Goal: Task Accomplishment & Management: Manage account settings

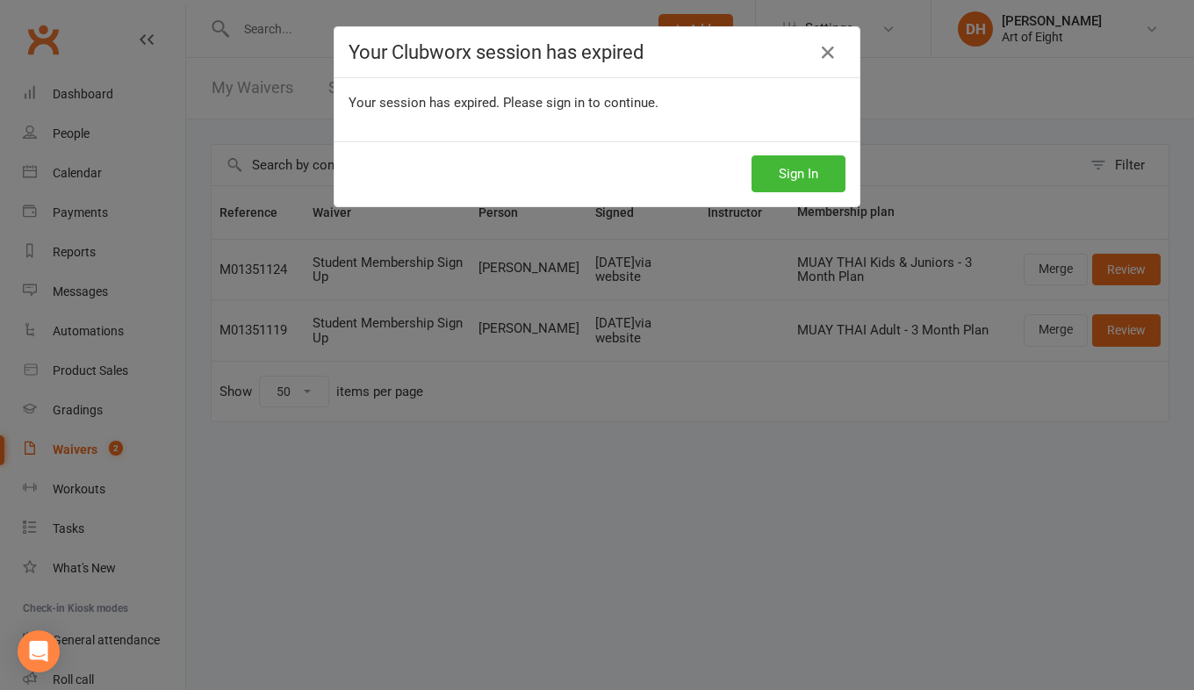
select select "50"
click at [786, 183] on button "Sign In" at bounding box center [798, 173] width 94 height 37
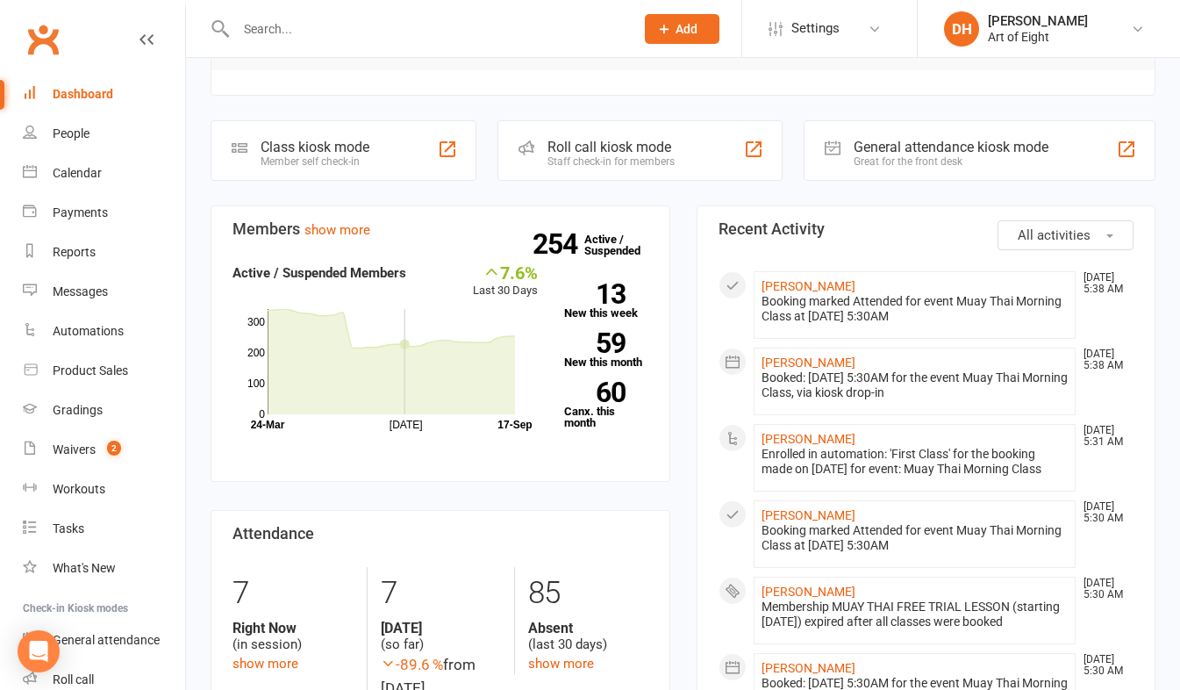
scroll to position [176, 0]
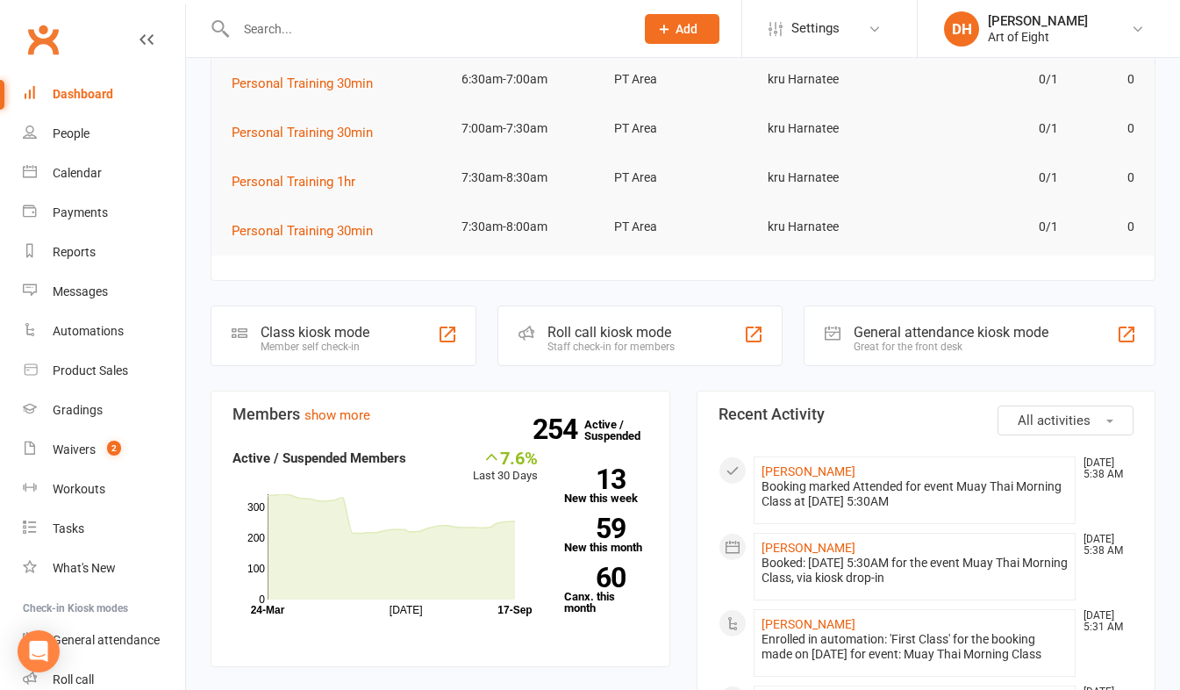
click at [588, 318] on div "Roll call kiosk mode Staff check-in for members" at bounding box center [640, 335] width 284 height 61
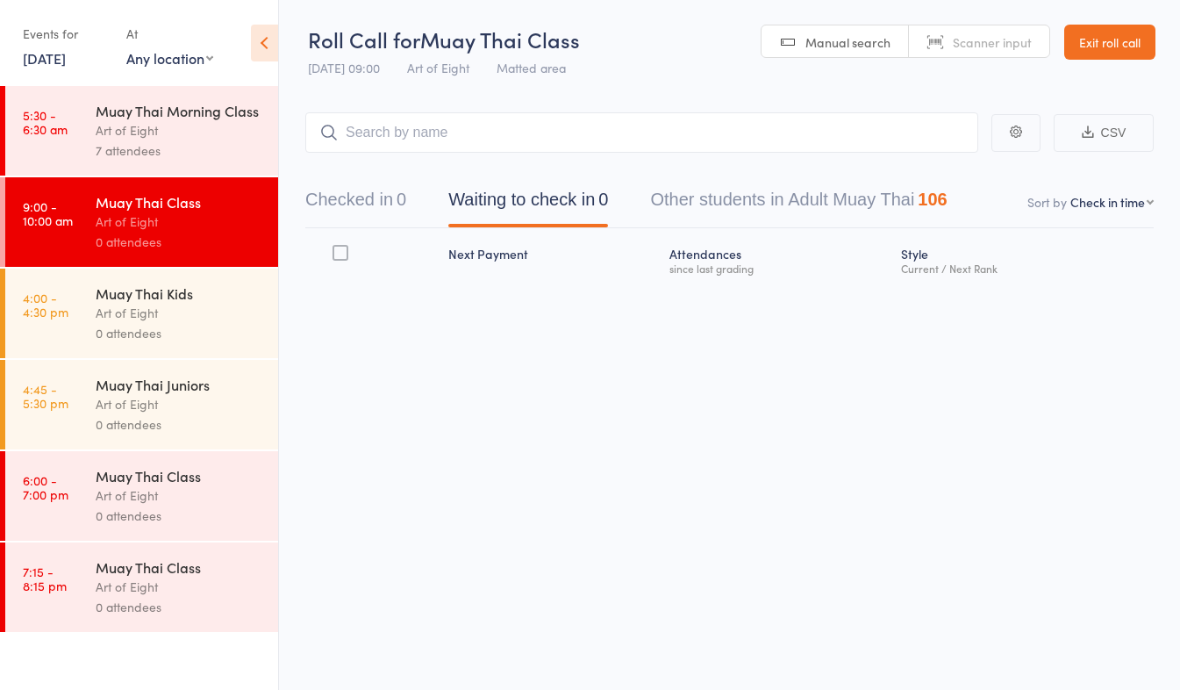
click at [190, 126] on div "Art of Eight" at bounding box center [180, 130] width 168 height 20
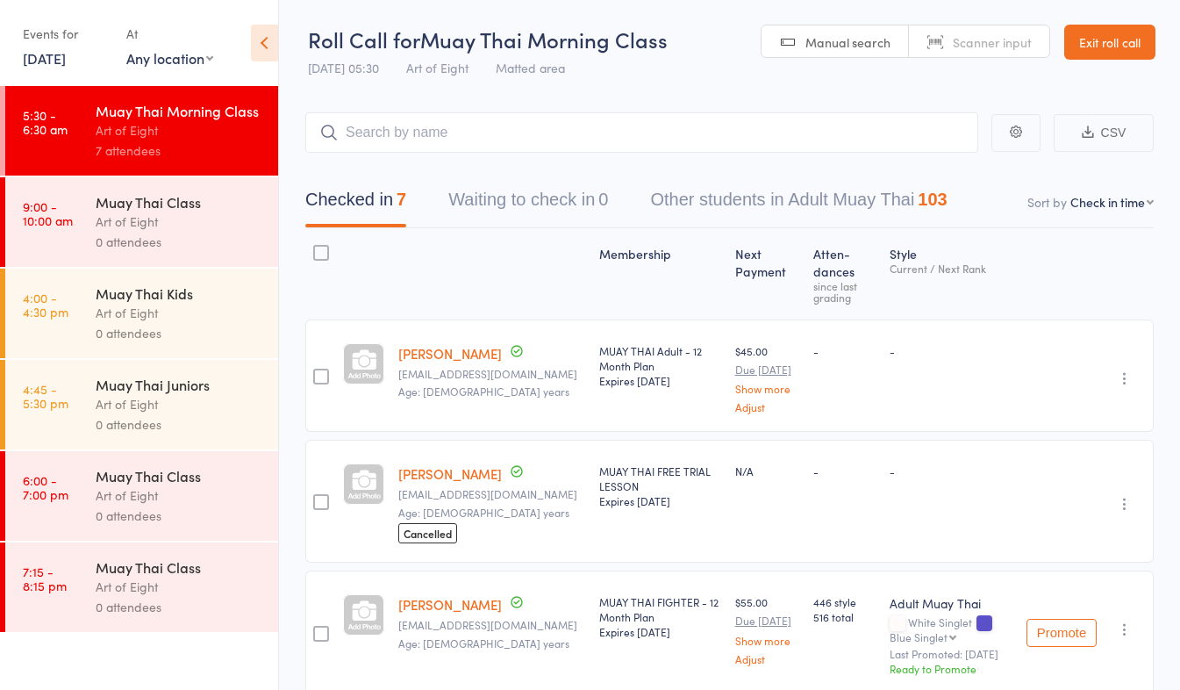
click at [1102, 39] on link "Exit roll call" at bounding box center [1110, 42] width 91 height 35
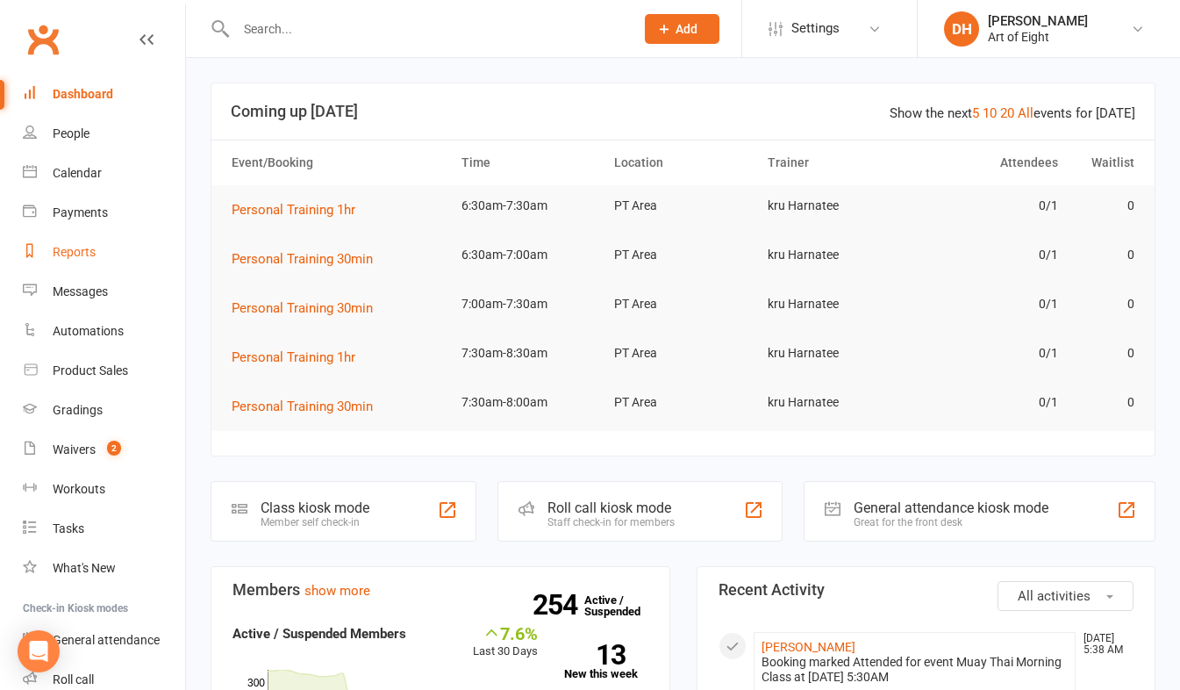
click at [90, 246] on div "Reports" at bounding box center [74, 252] width 43 height 14
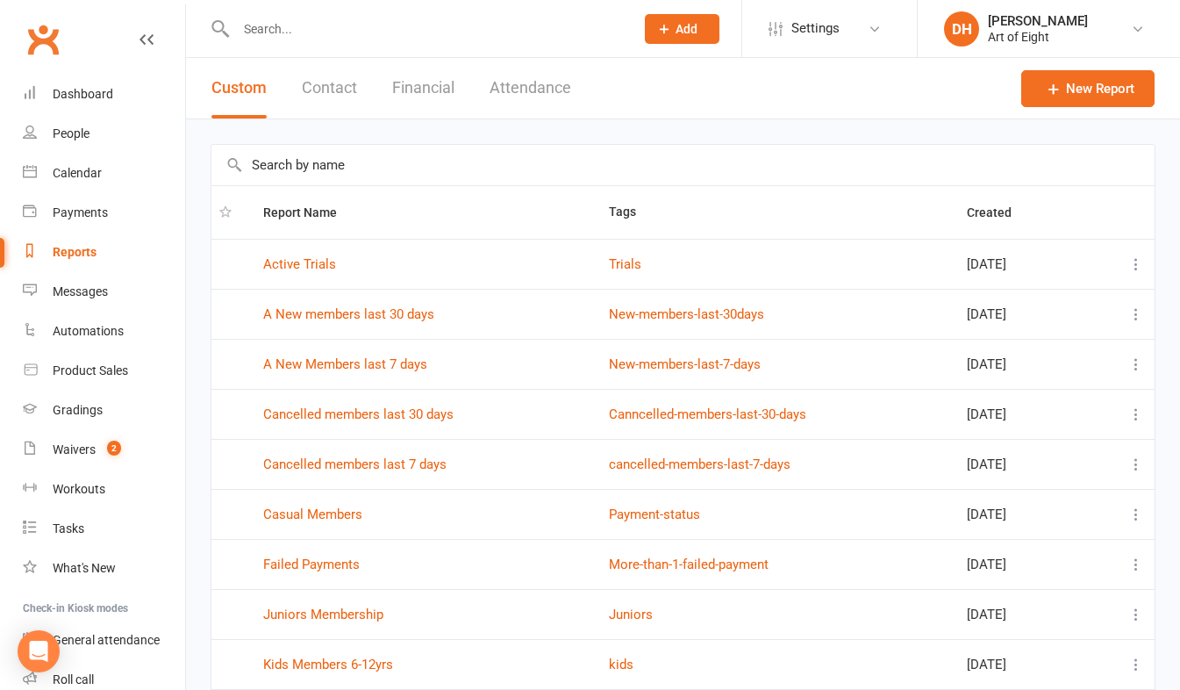
click at [401, 90] on button "Financial" at bounding box center [423, 88] width 62 height 61
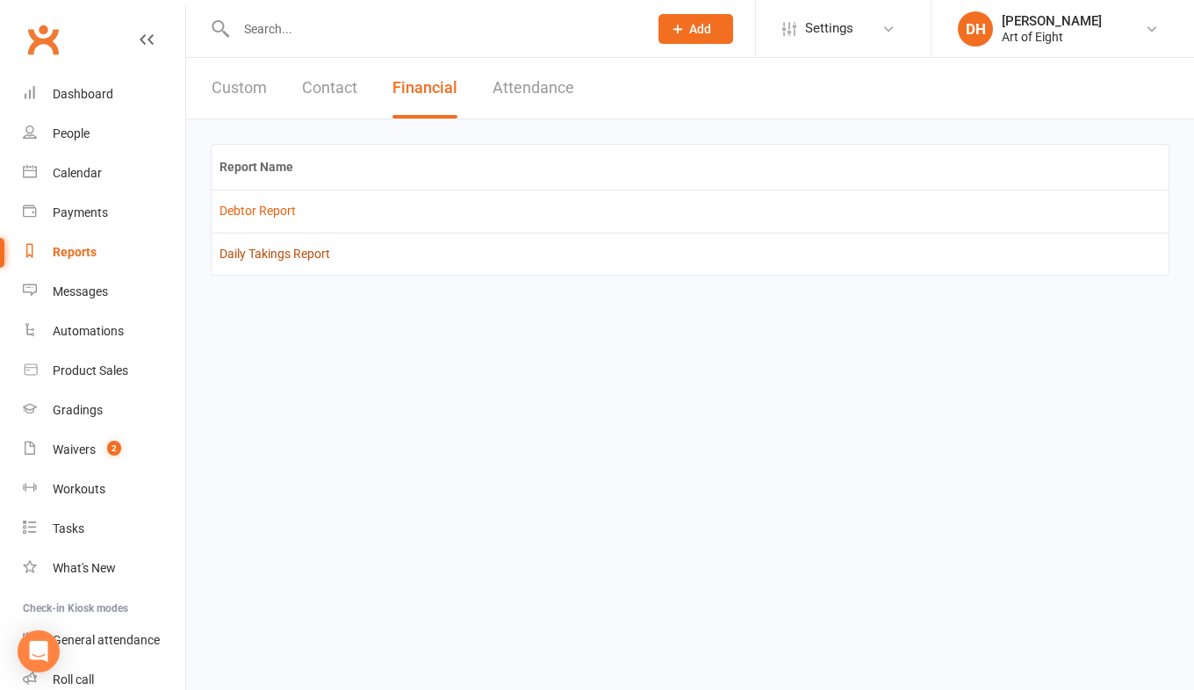
click at [267, 252] on link "Daily Takings Report" at bounding box center [274, 254] width 111 height 14
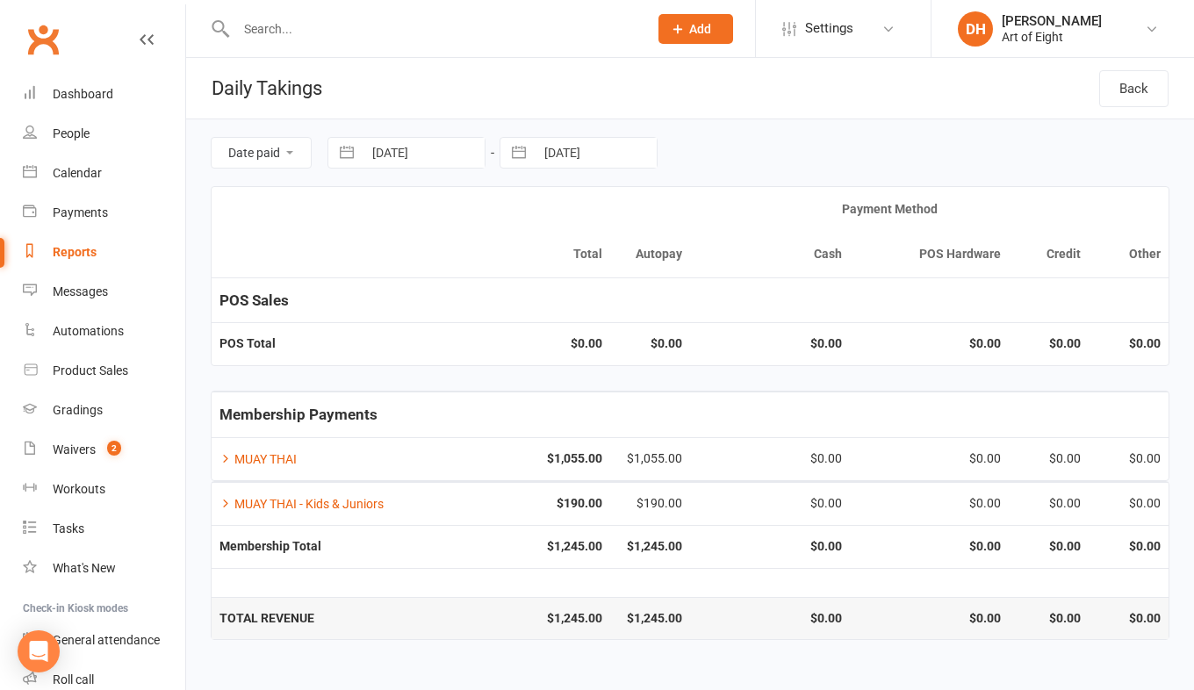
click at [340, 153] on button "button" at bounding box center [347, 153] width 32 height 30
select select "7"
select select "2025"
select select "8"
select select "2025"
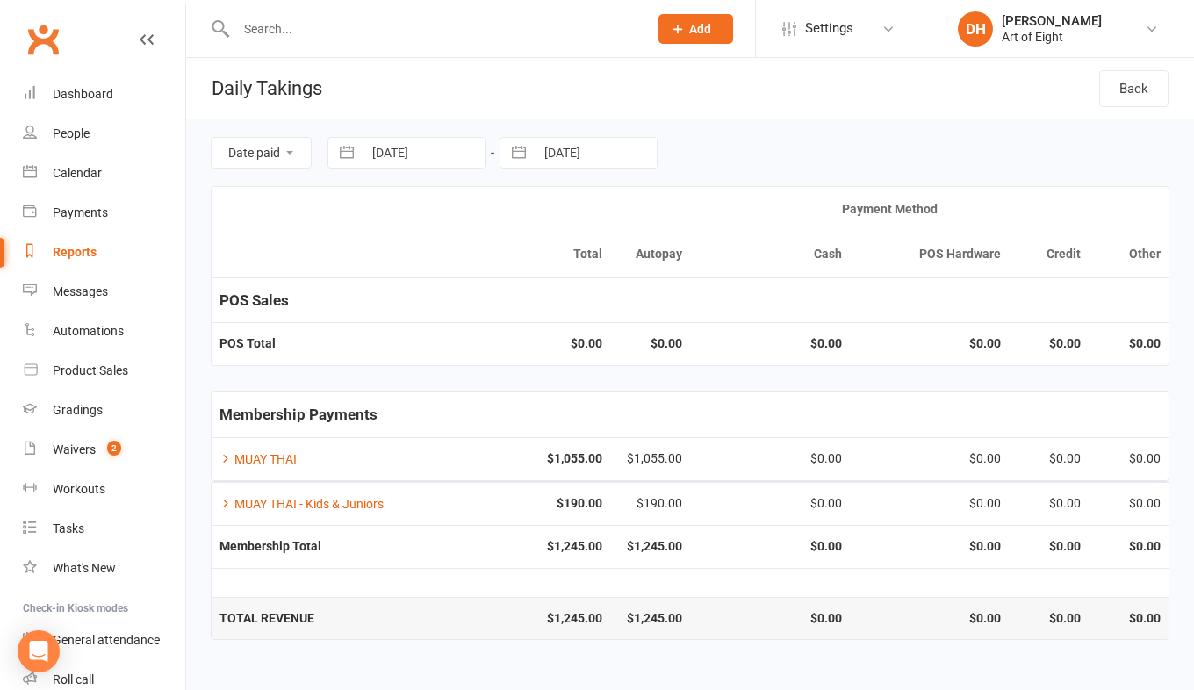
select select "9"
select select "2025"
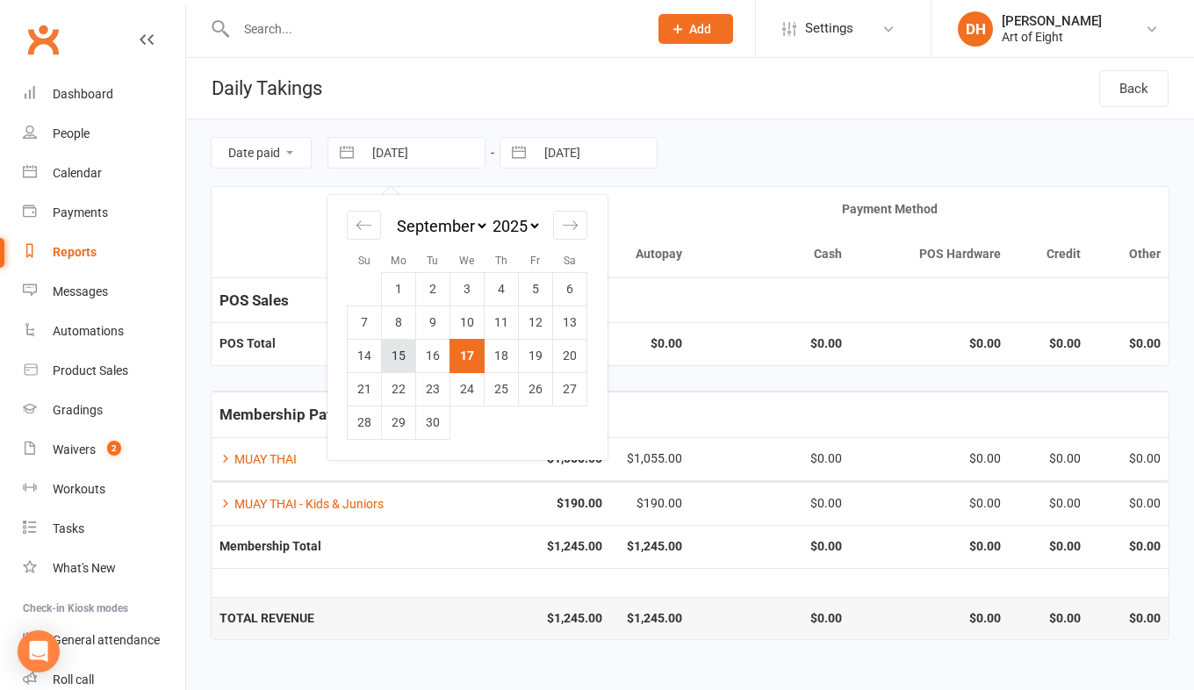
click at [401, 353] on td "15" at bounding box center [399, 355] width 34 height 33
type input "15 Sep 2025"
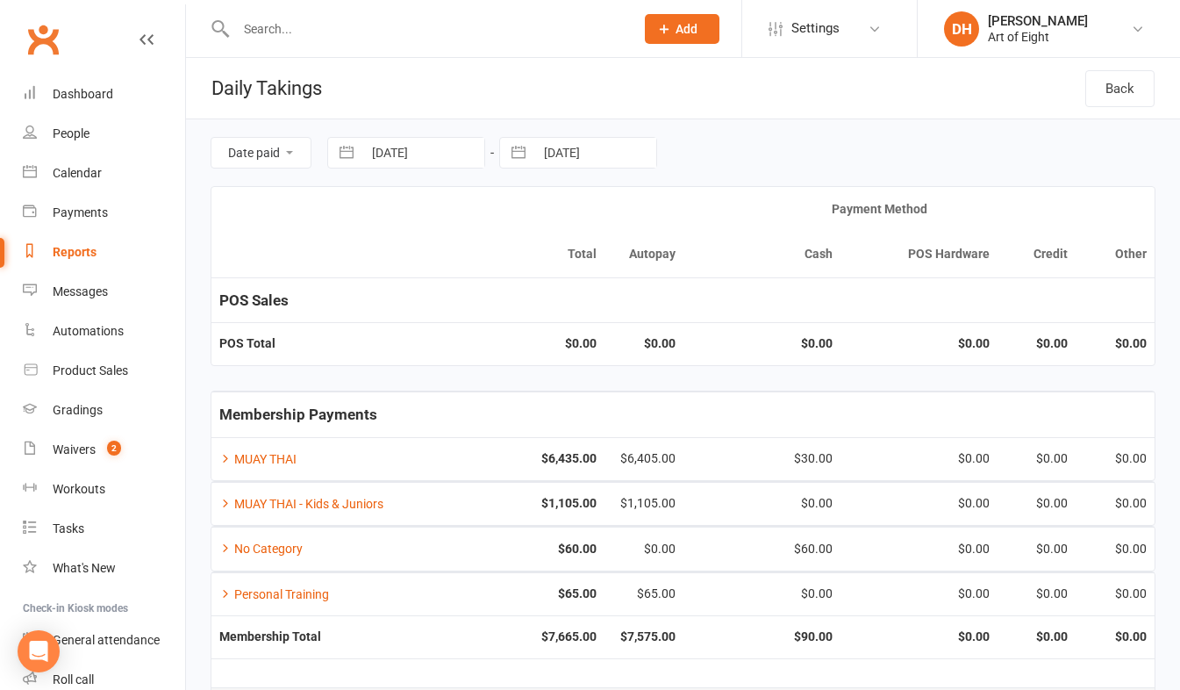
click at [528, 153] on button "button" at bounding box center [519, 153] width 32 height 30
select select "7"
select select "2025"
select select "8"
select select "2025"
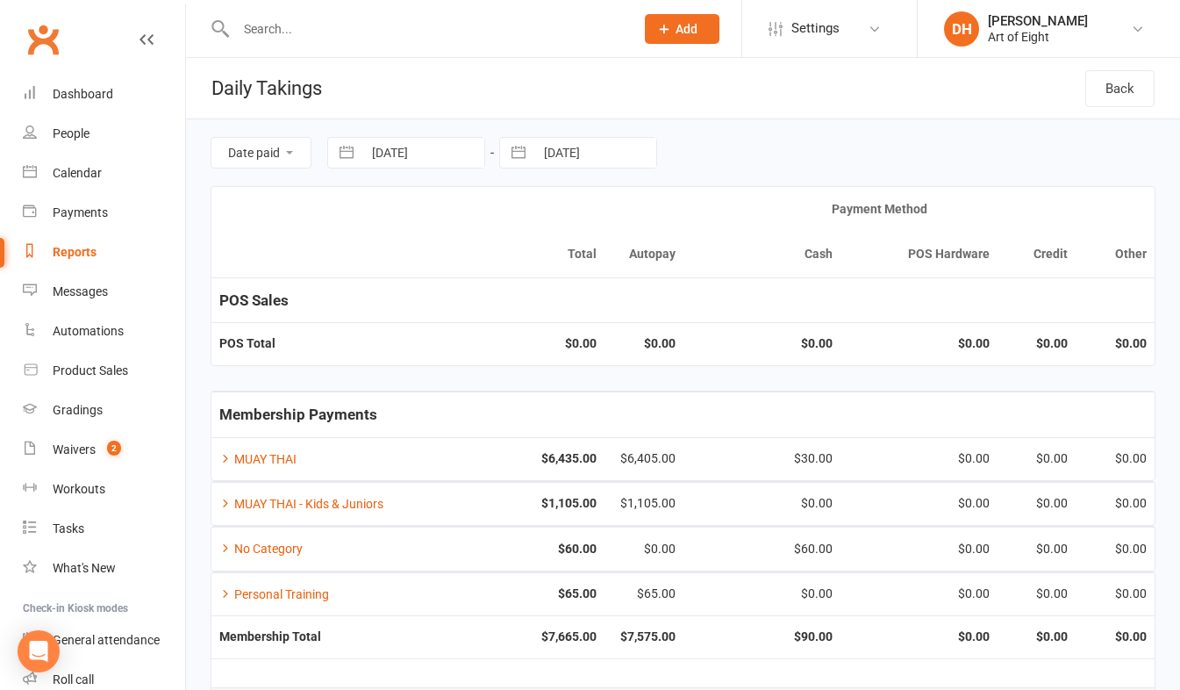
select select "9"
select select "2025"
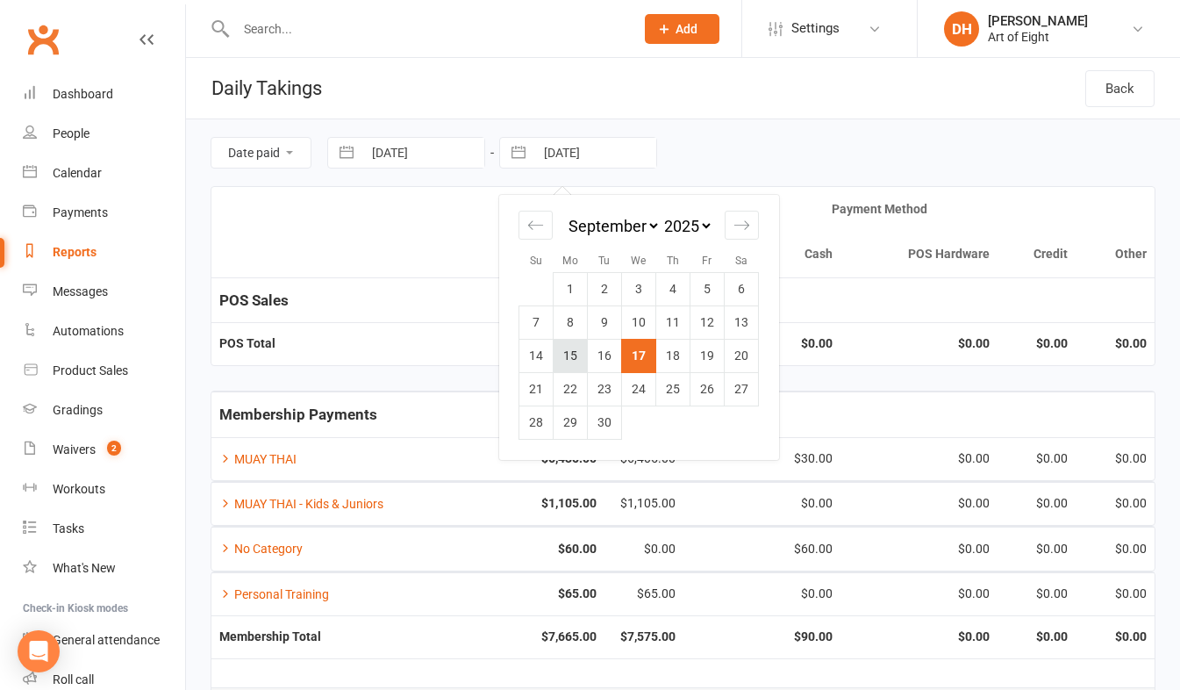
click at [574, 362] on td "15" at bounding box center [571, 355] width 34 height 33
type input "15 Sep 2025"
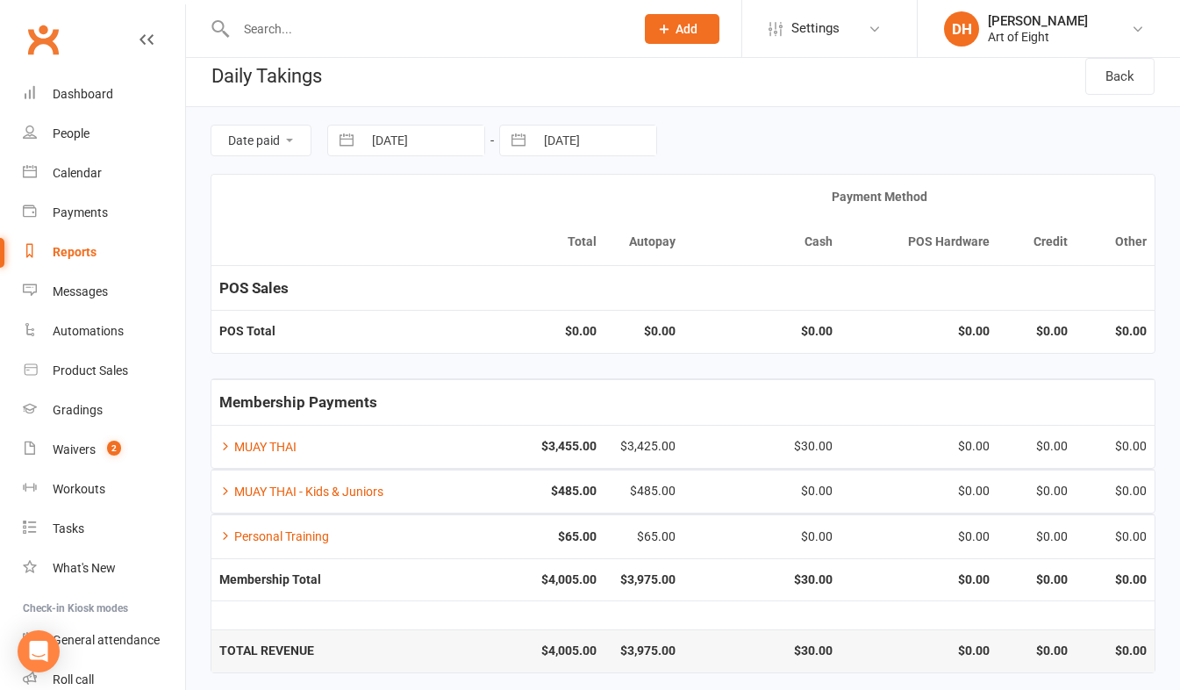
scroll to position [19, 0]
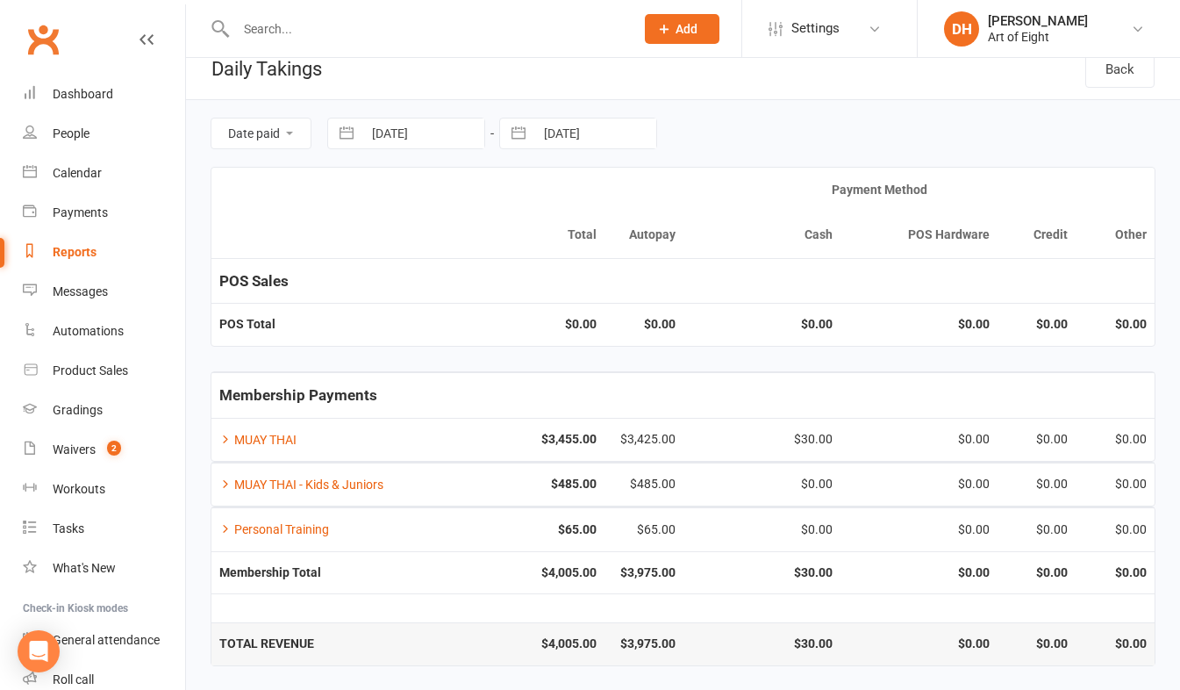
click at [340, 129] on button "button" at bounding box center [347, 133] width 32 height 30
select select "7"
select select "2025"
select select "8"
select select "2025"
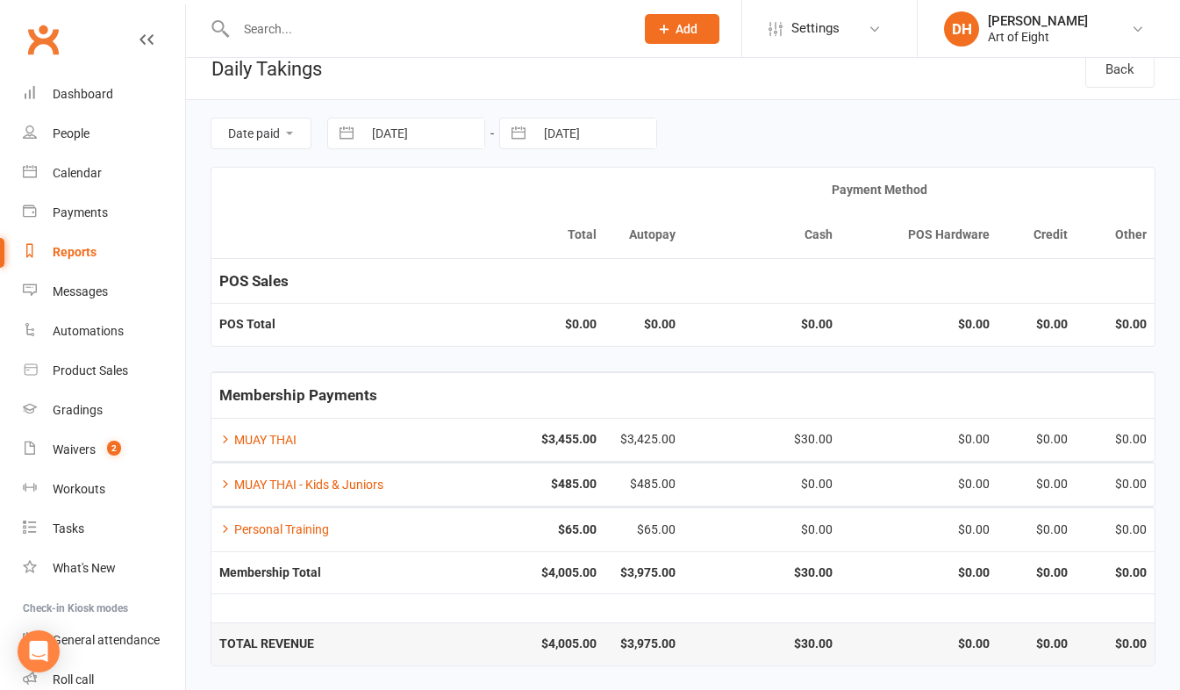
select select "9"
select select "2025"
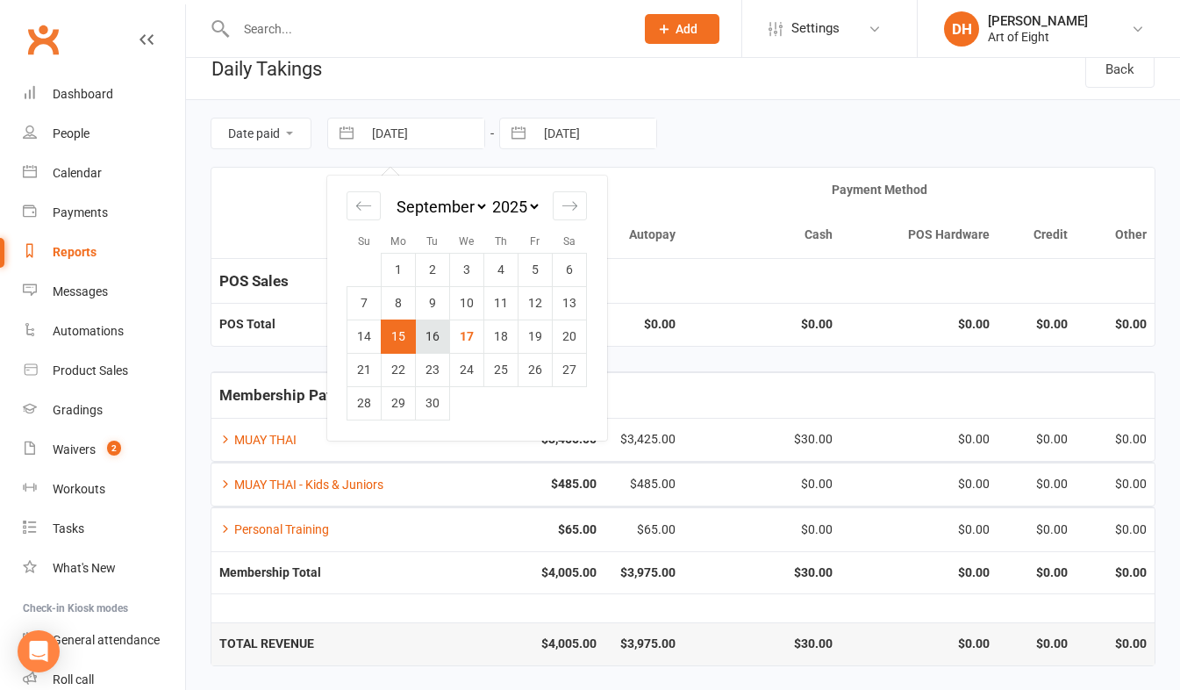
click at [428, 333] on td "16" at bounding box center [433, 335] width 34 height 33
type input "16 Sep 2025"
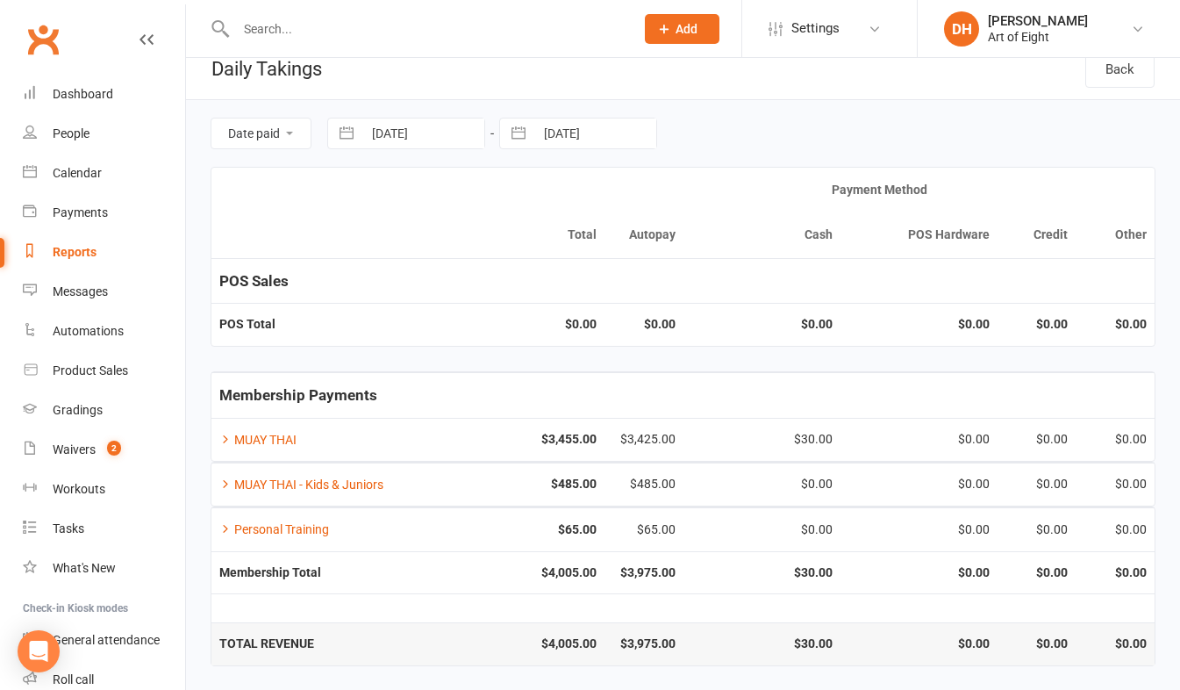
scroll to position [0, 0]
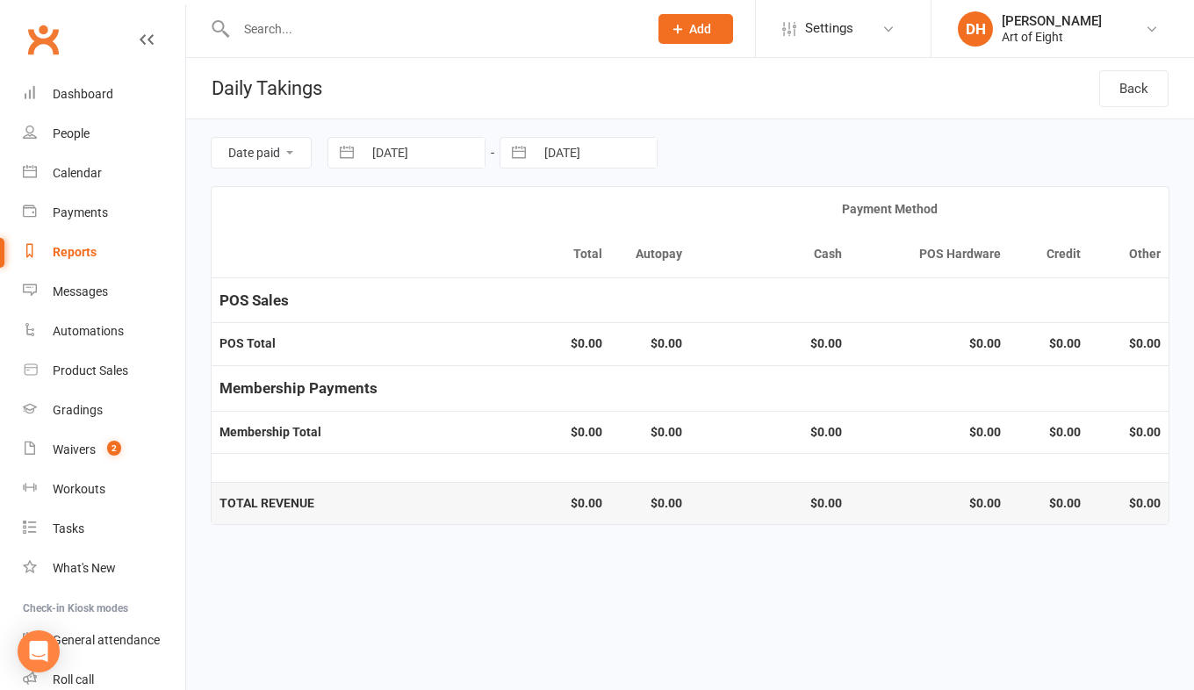
click at [518, 151] on button "button" at bounding box center [519, 153] width 32 height 30
select select "7"
select select "2025"
select select "8"
select select "2025"
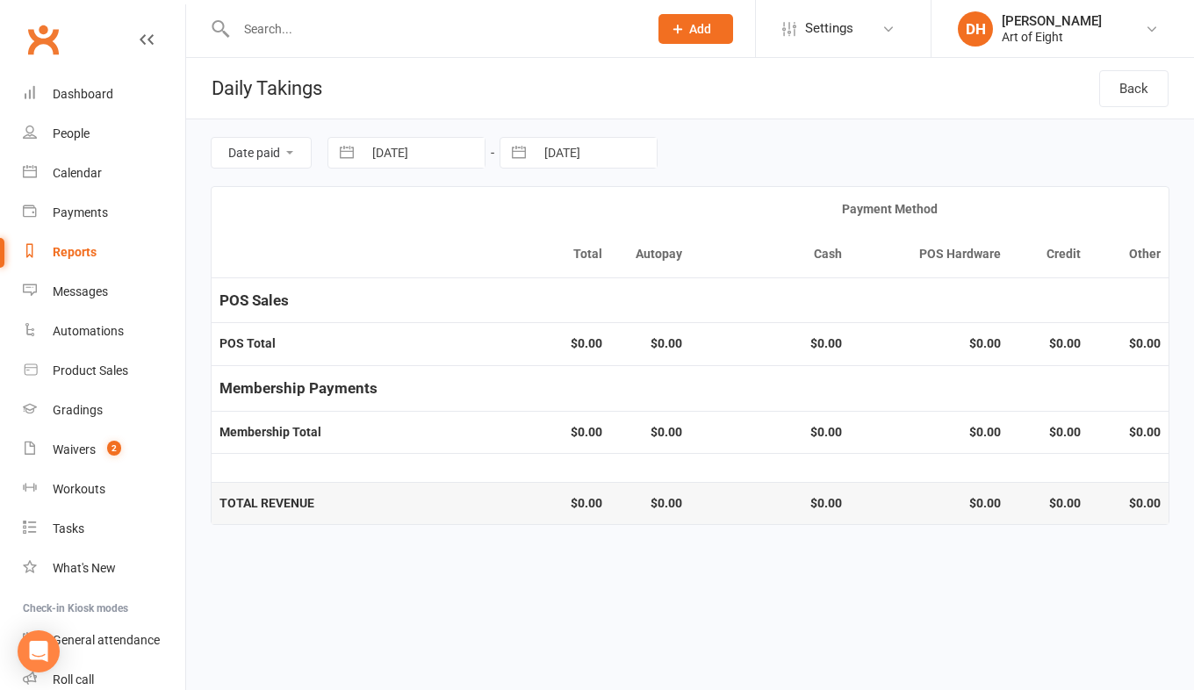
select select "9"
select select "2025"
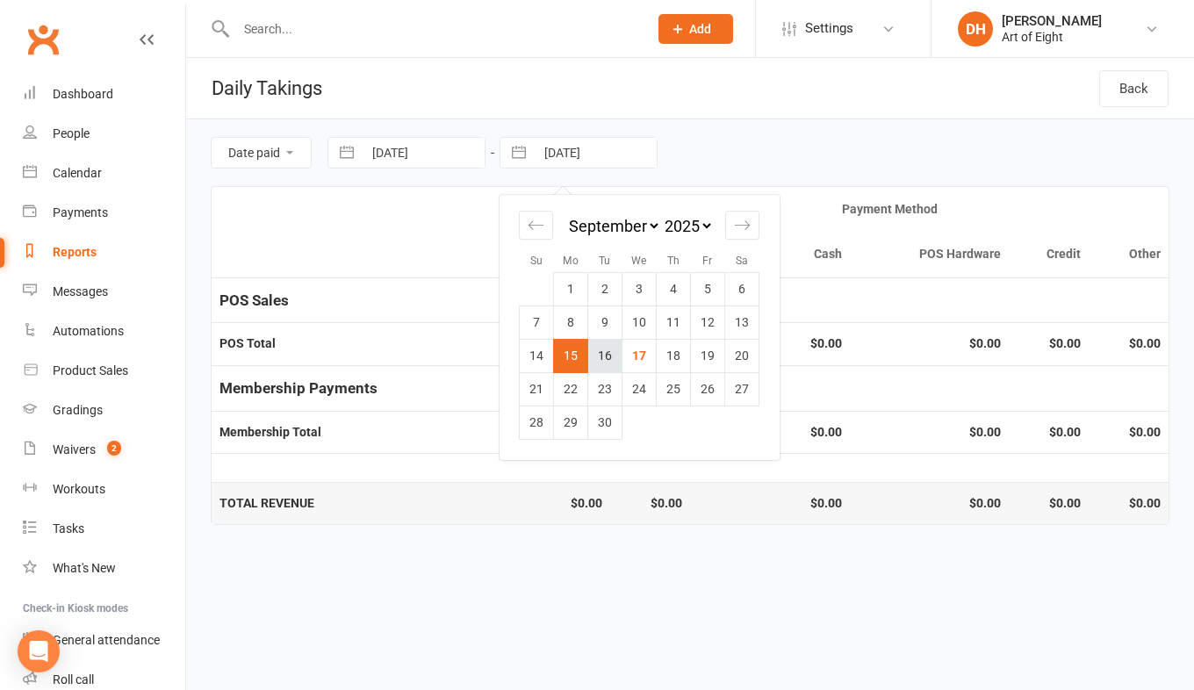
click at [604, 348] on td "16" at bounding box center [605, 355] width 34 height 33
type input "16 Sep 2025"
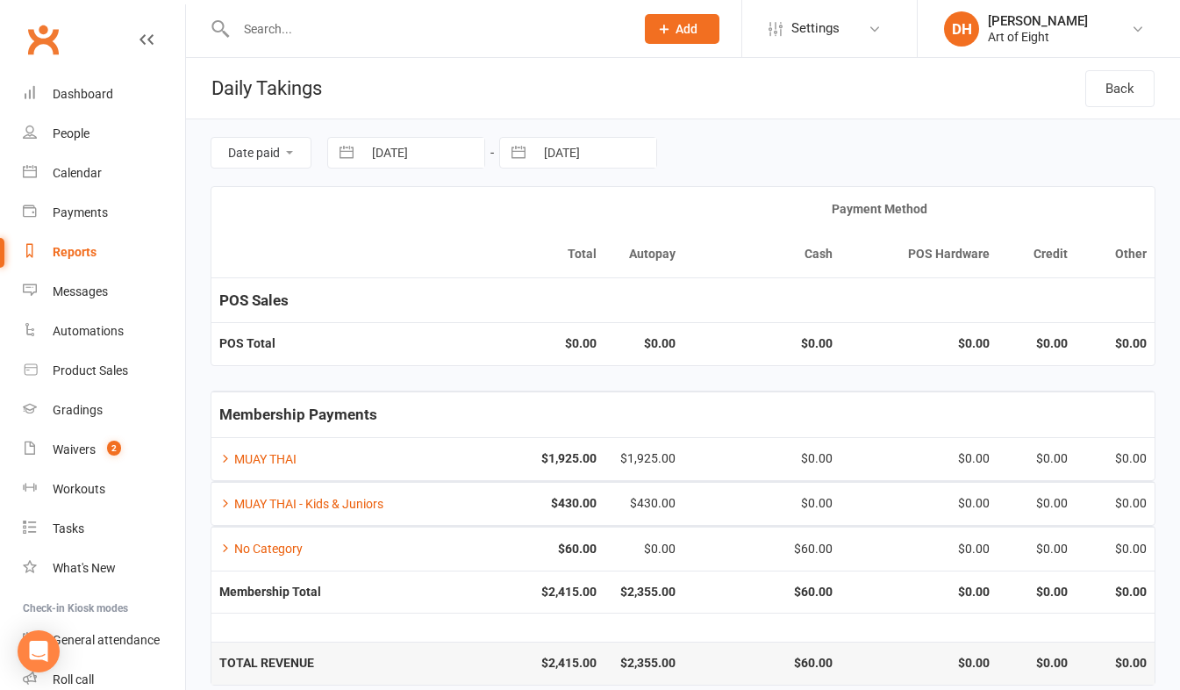
scroll to position [19, 0]
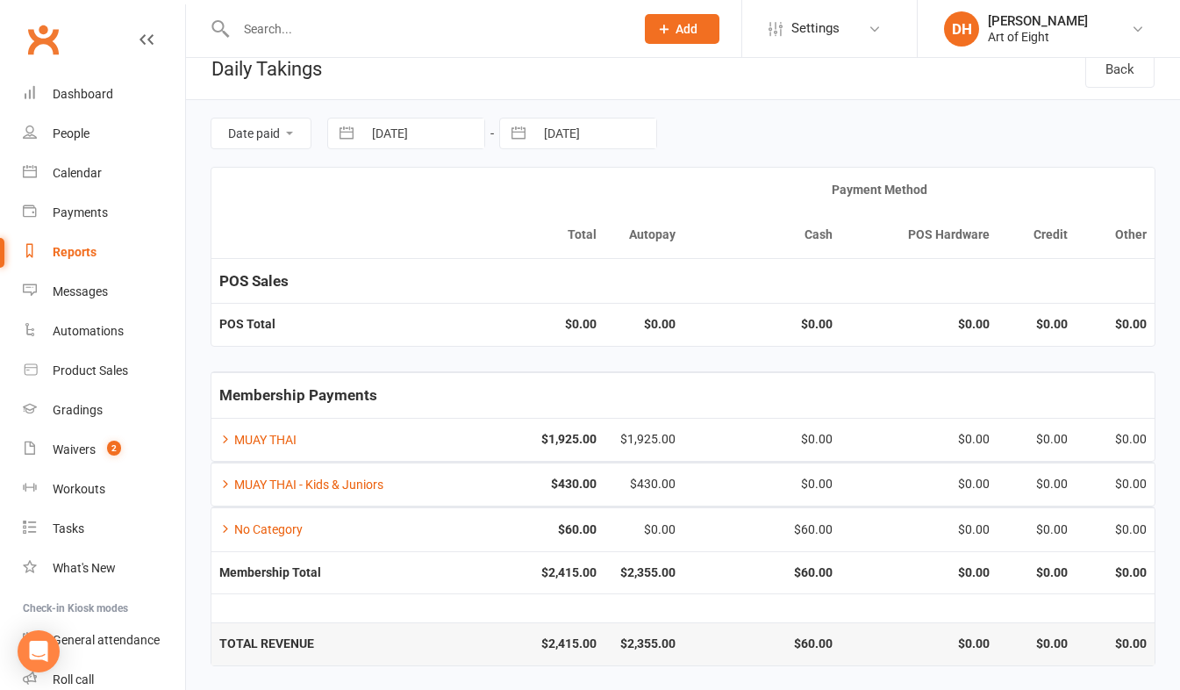
click at [87, 252] on div "Reports" at bounding box center [75, 252] width 44 height 14
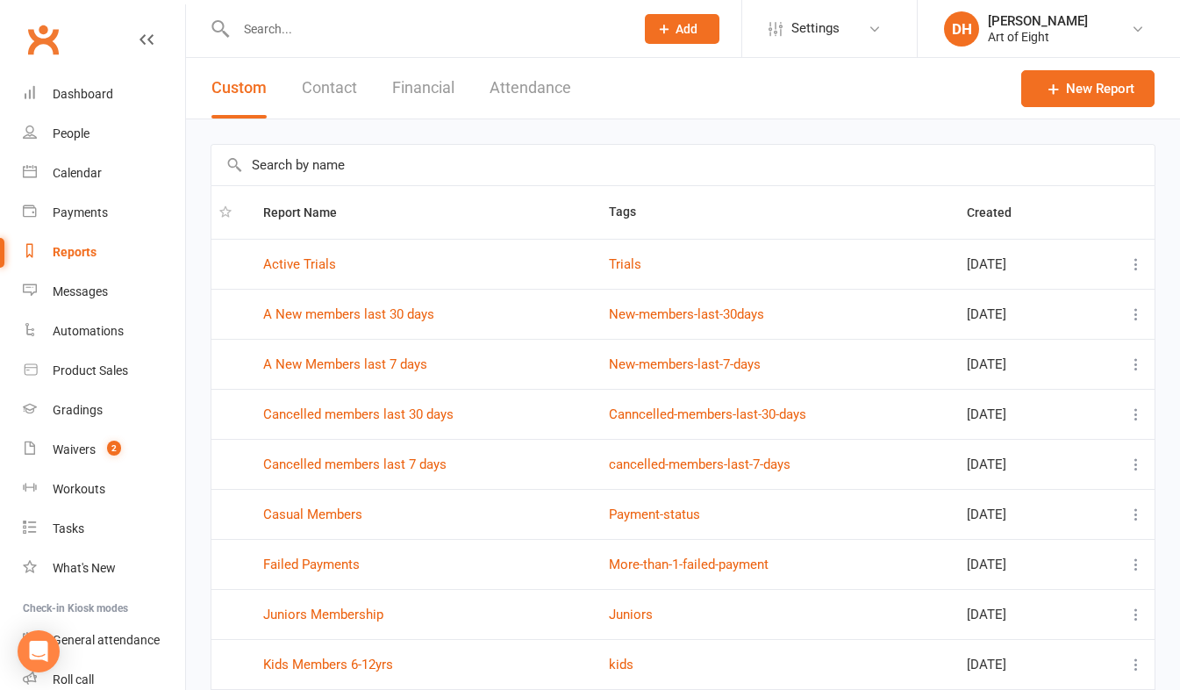
click at [400, 91] on button "Financial" at bounding box center [423, 88] width 62 height 61
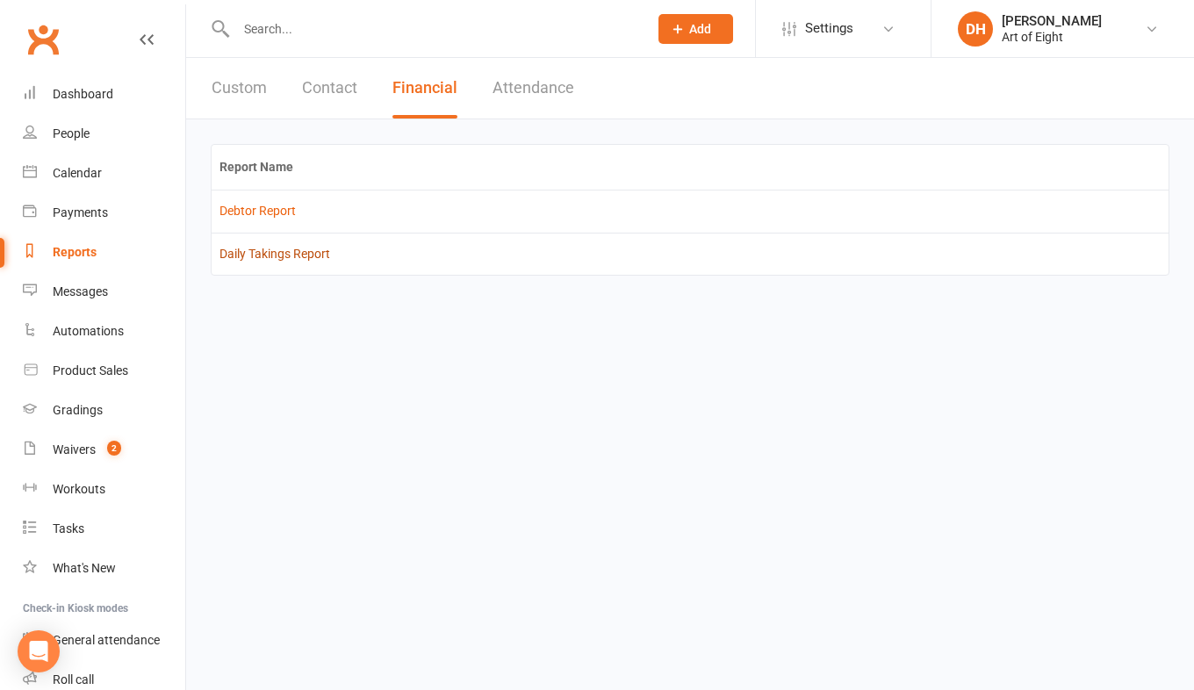
click at [285, 258] on link "Daily Takings Report" at bounding box center [274, 254] width 111 height 14
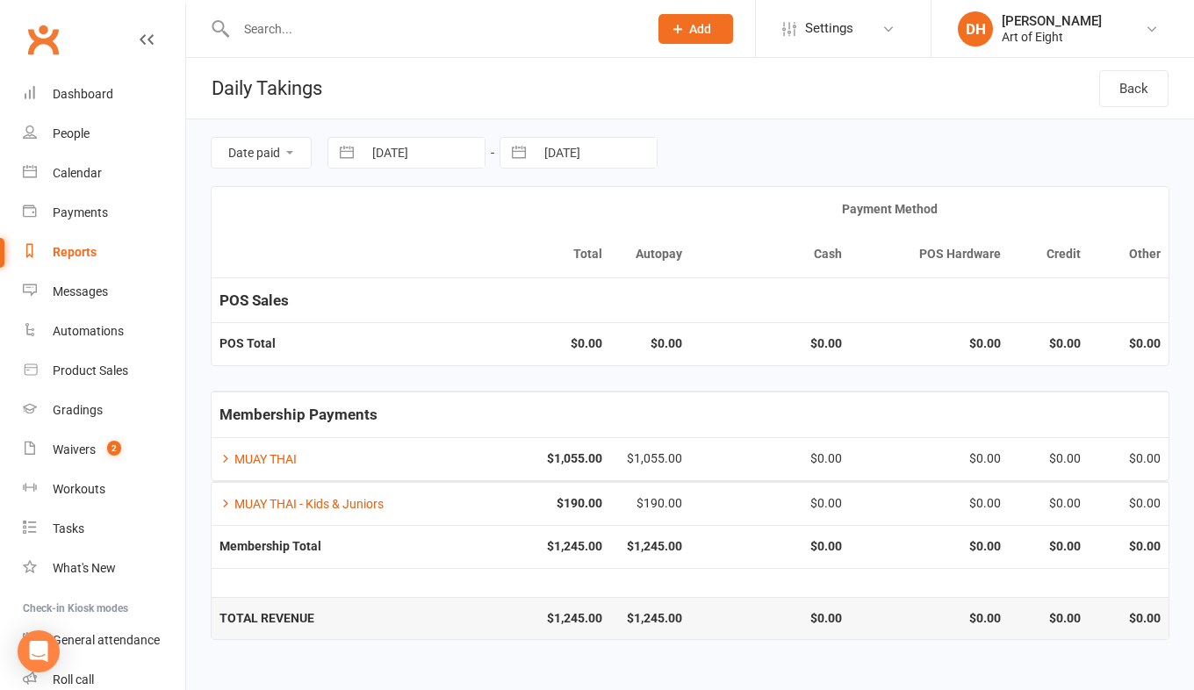
click at [353, 161] on button "button" at bounding box center [347, 153] width 32 height 30
select select "7"
select select "2025"
select select "8"
select select "2025"
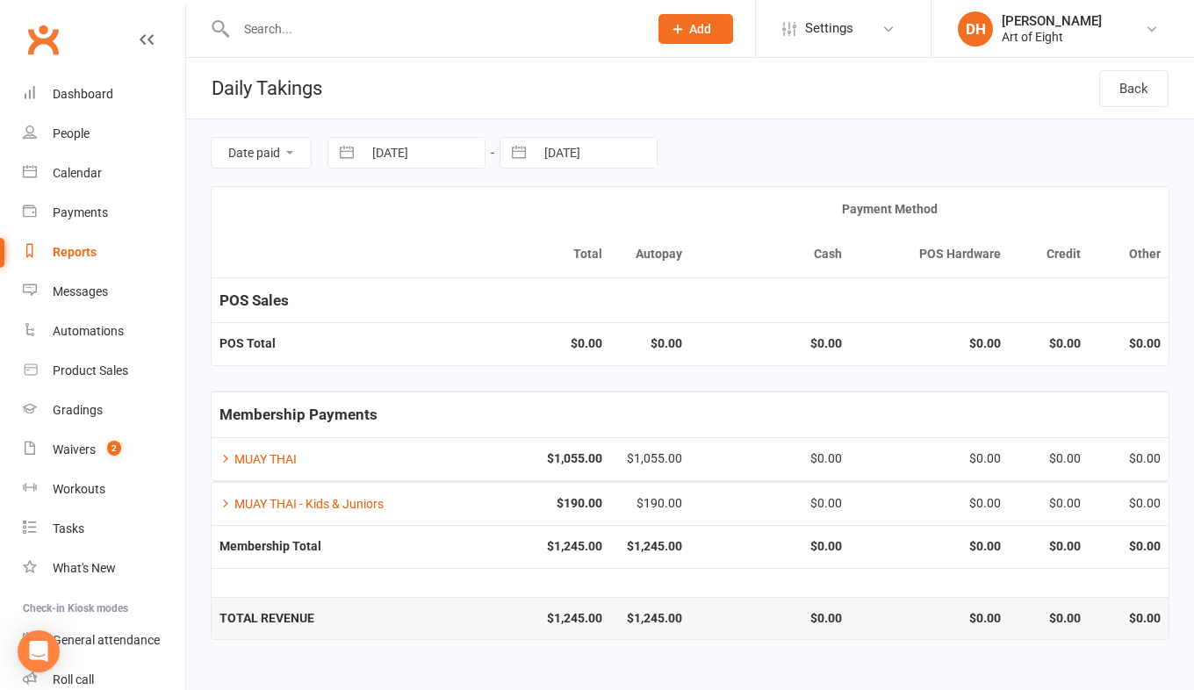
select select "9"
select select "2025"
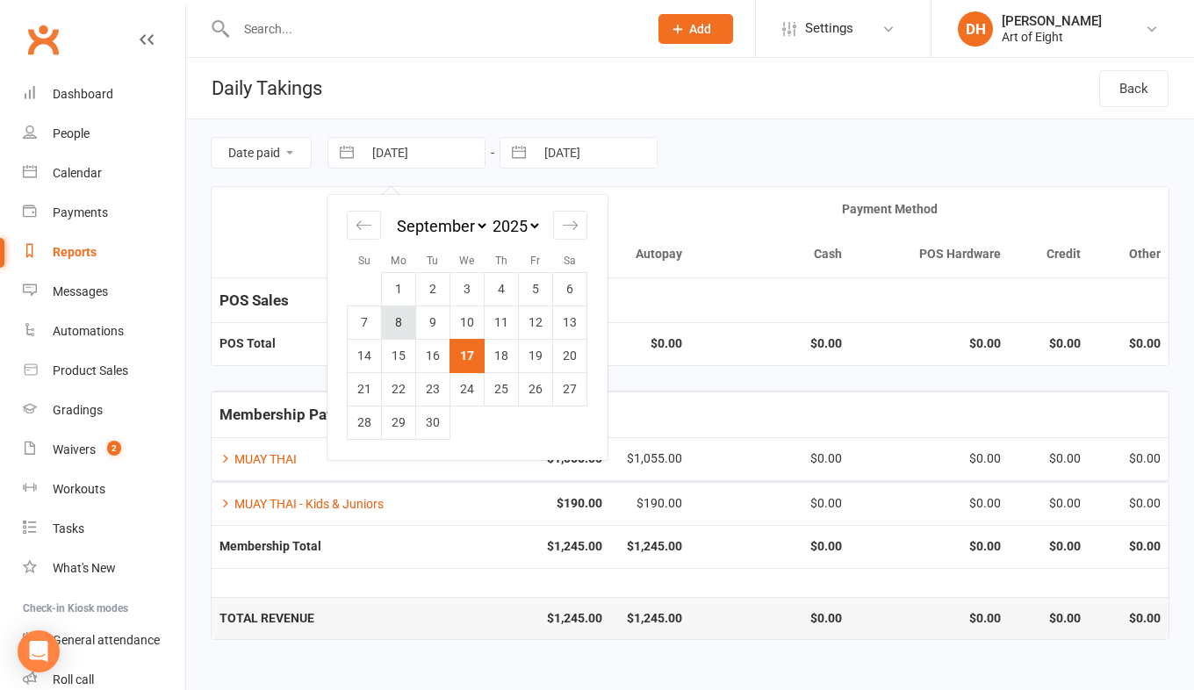
click at [388, 323] on td "8" at bounding box center [399, 321] width 34 height 33
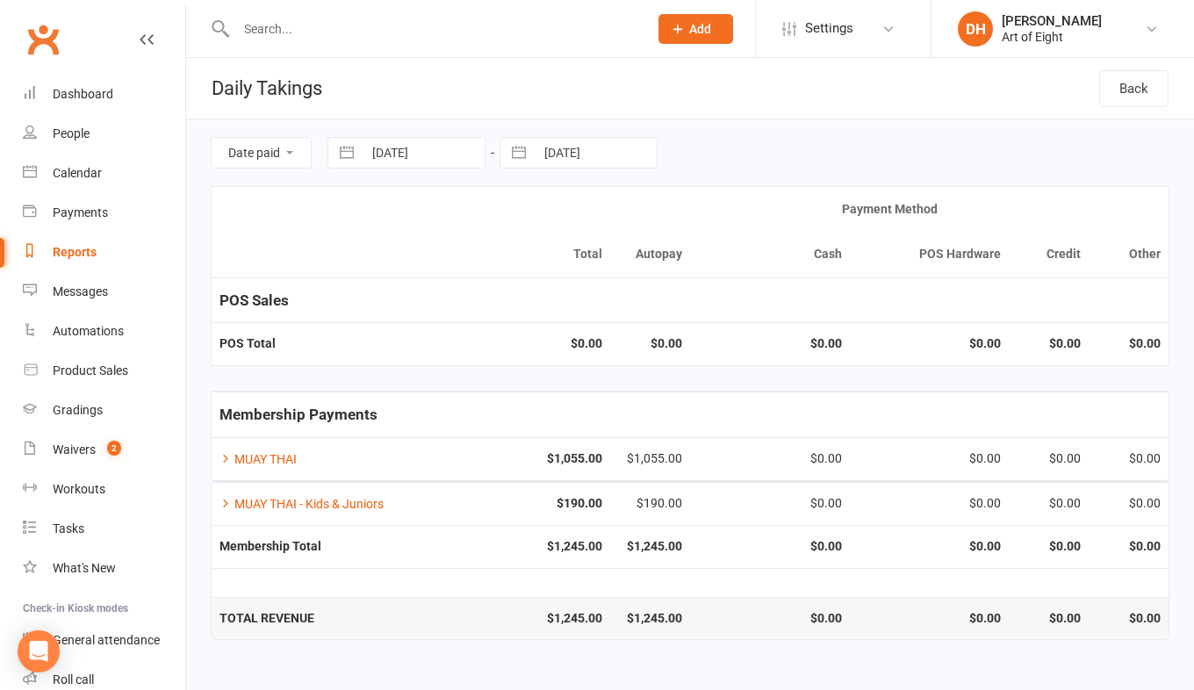
type input "08 Sep 2025"
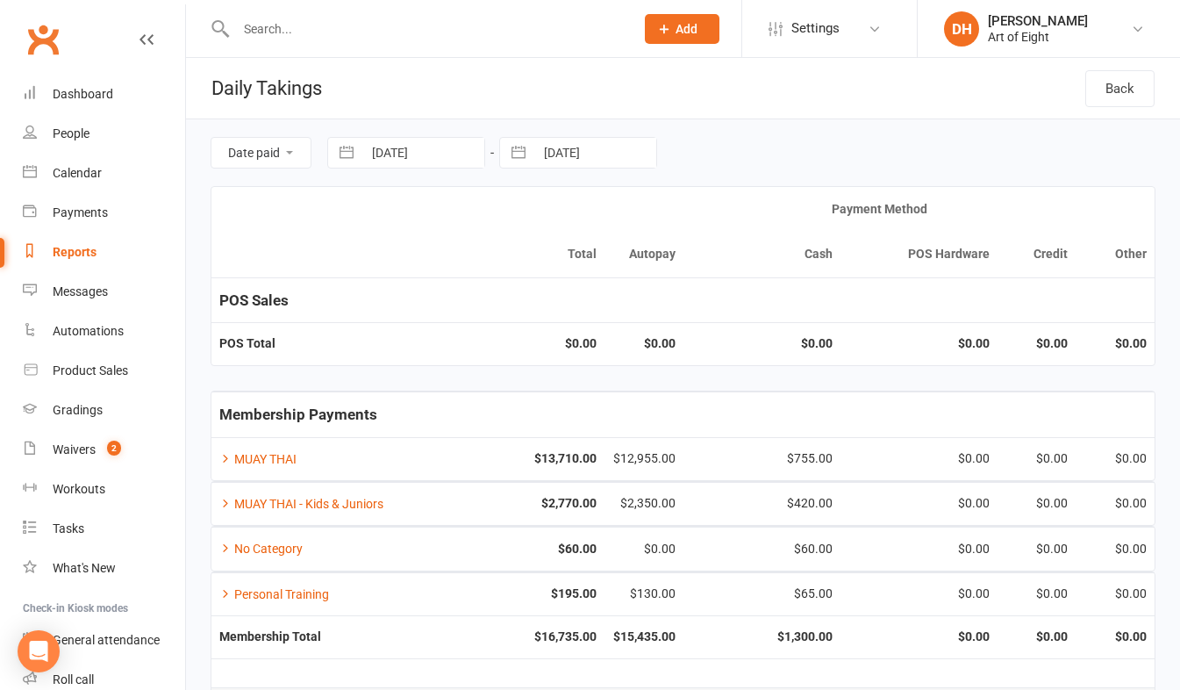
click at [512, 146] on button "button" at bounding box center [519, 153] width 32 height 30
select select "7"
select select "2025"
select select "8"
select select "2025"
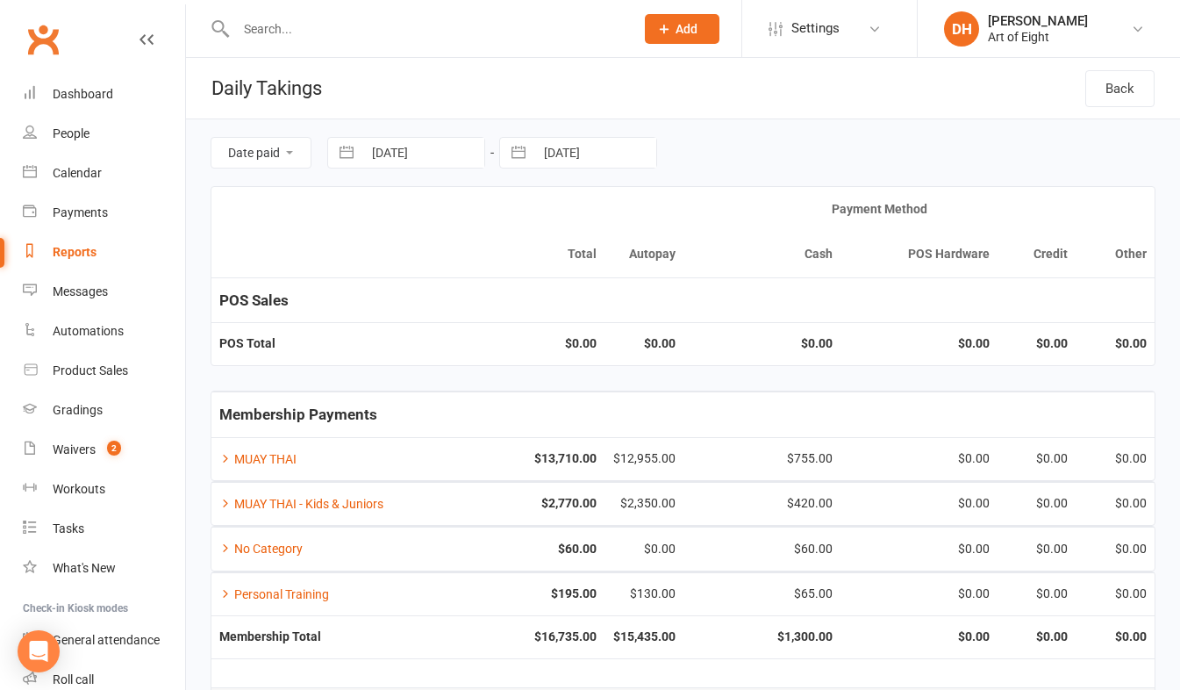
select select "9"
select select "2025"
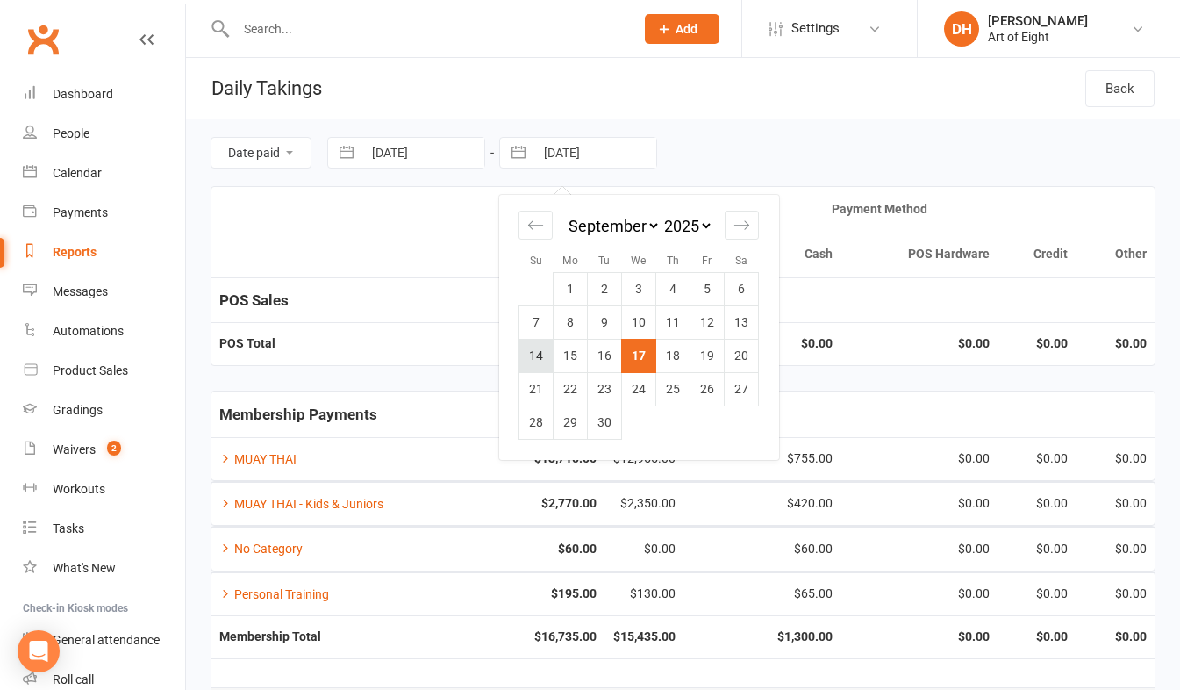
click at [537, 355] on td "14" at bounding box center [537, 355] width 34 height 33
type input "14 Sep 2025"
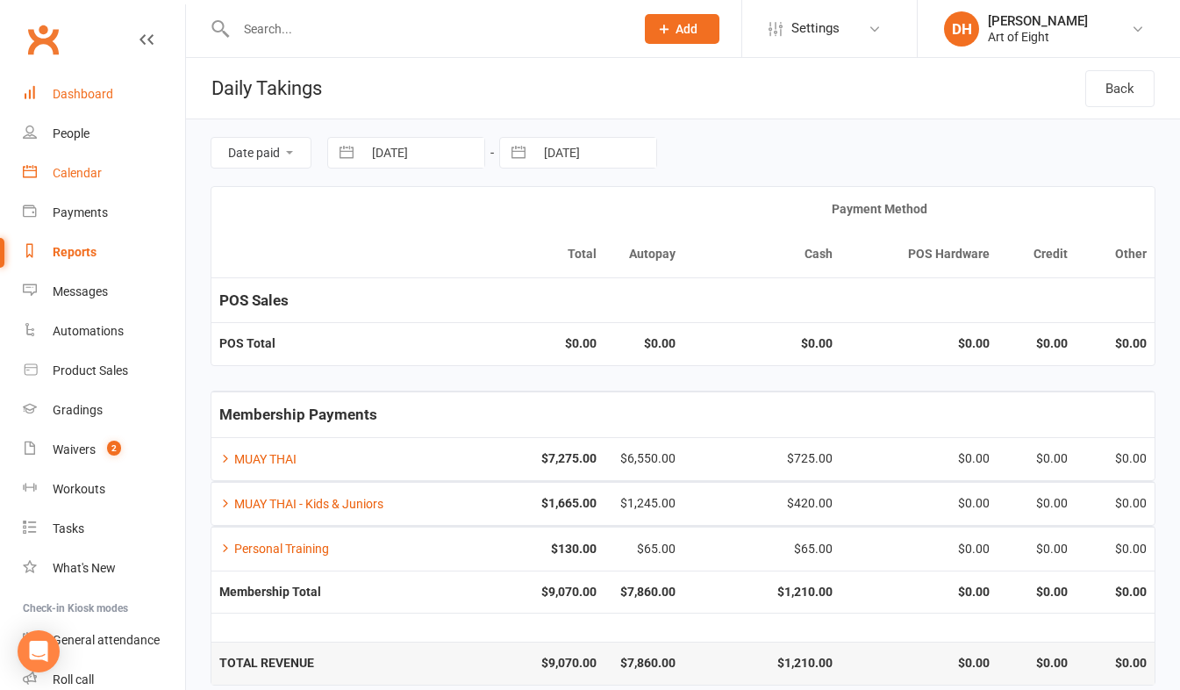
drag, startPoint x: 71, startPoint y: 93, endPoint x: 110, endPoint y: 169, distance: 85.6
click at [71, 93] on div "Dashboard" at bounding box center [83, 94] width 61 height 14
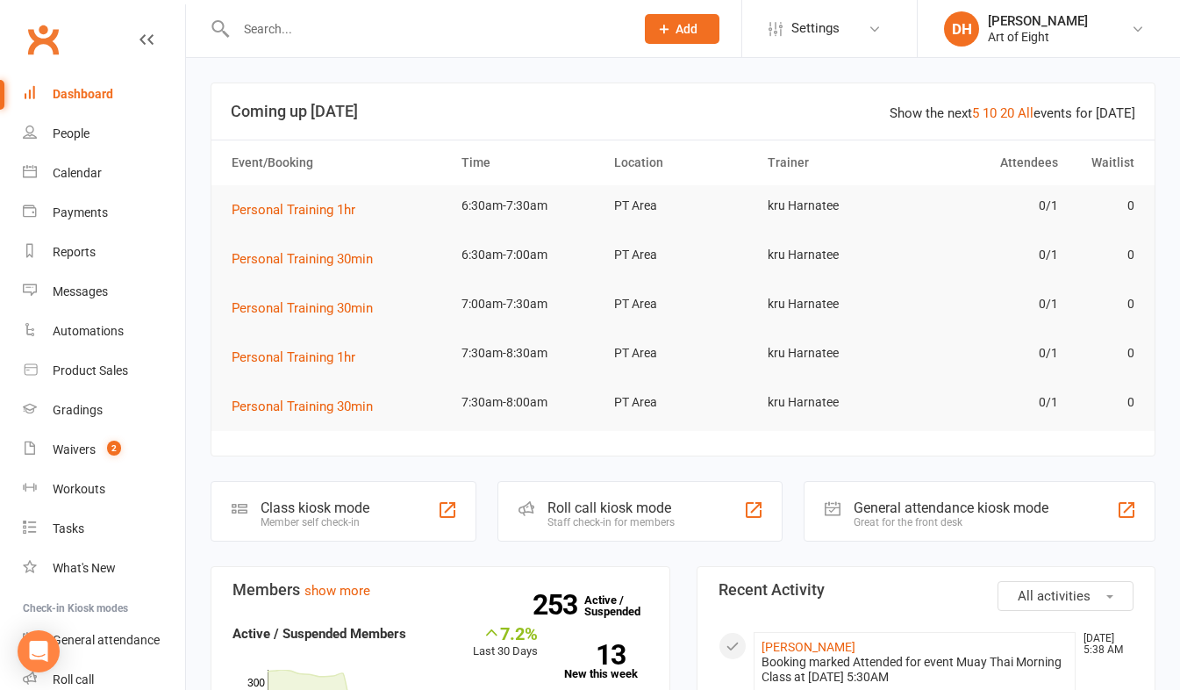
click at [63, 89] on div "Dashboard" at bounding box center [83, 94] width 61 height 14
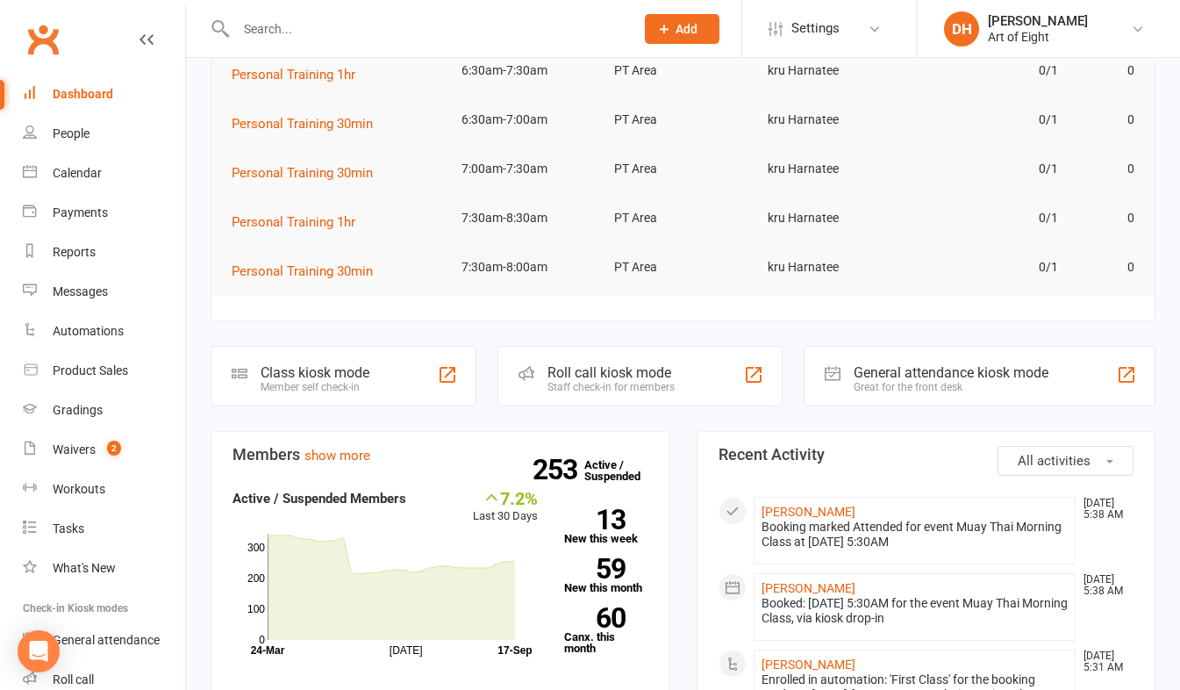
scroll to position [263, 0]
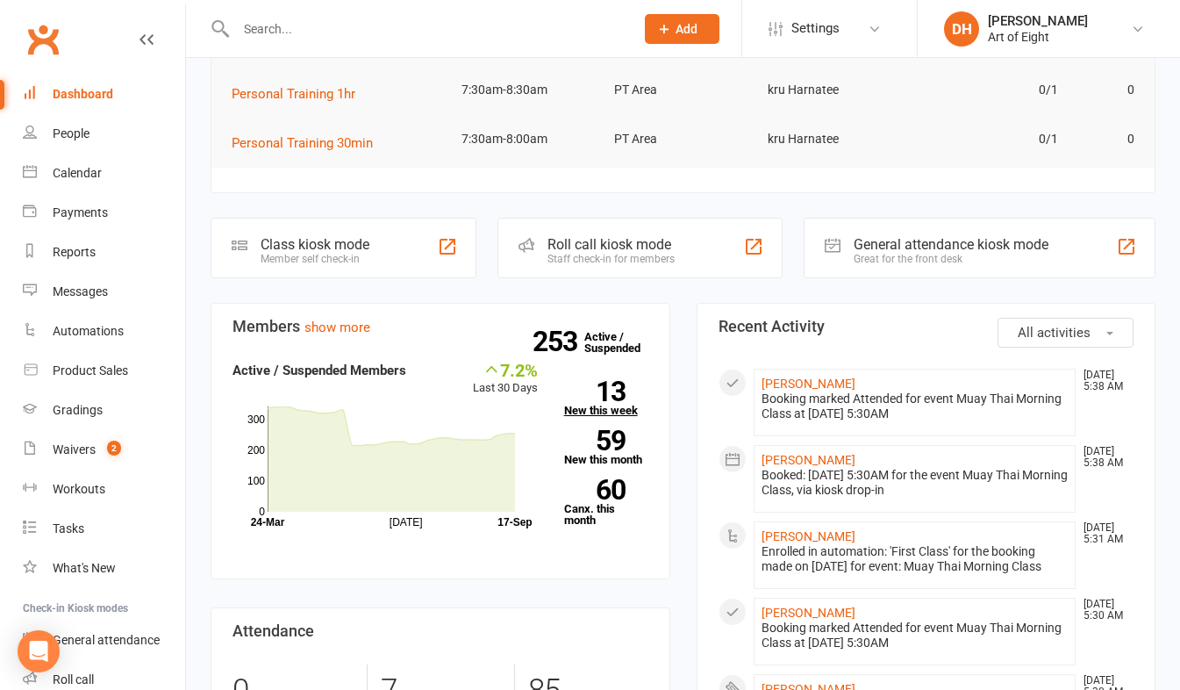
click at [584, 413] on link "13 New this week" at bounding box center [606, 398] width 84 height 35
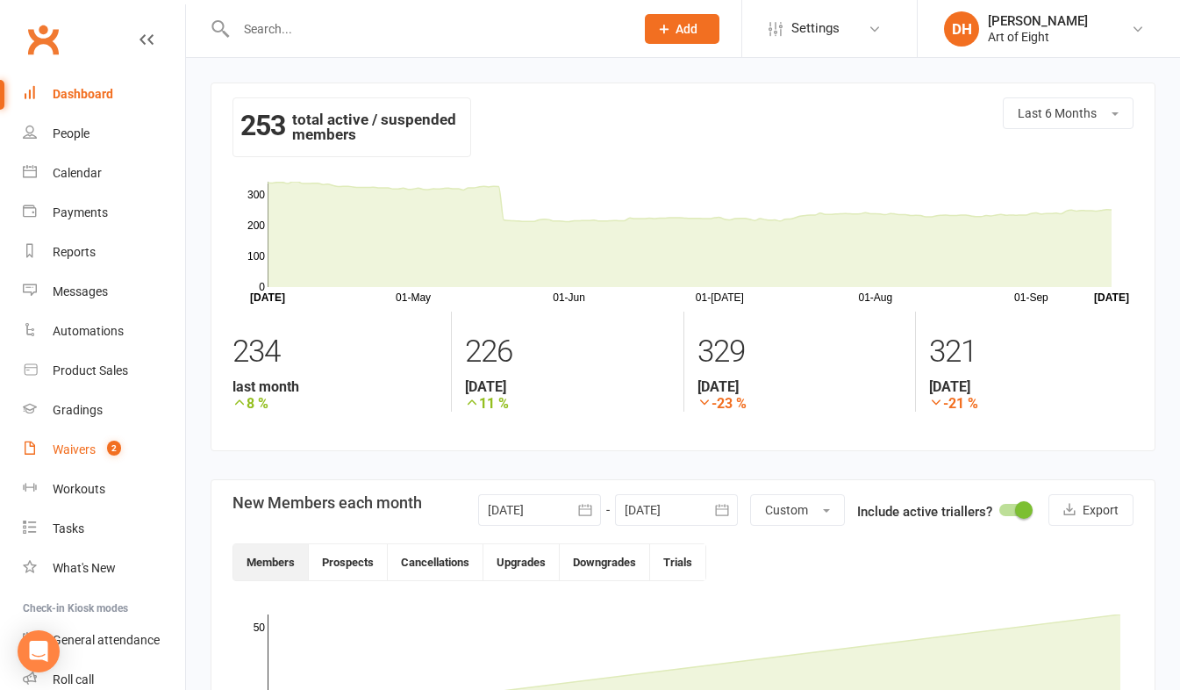
click at [89, 444] on div "Waivers" at bounding box center [74, 449] width 43 height 14
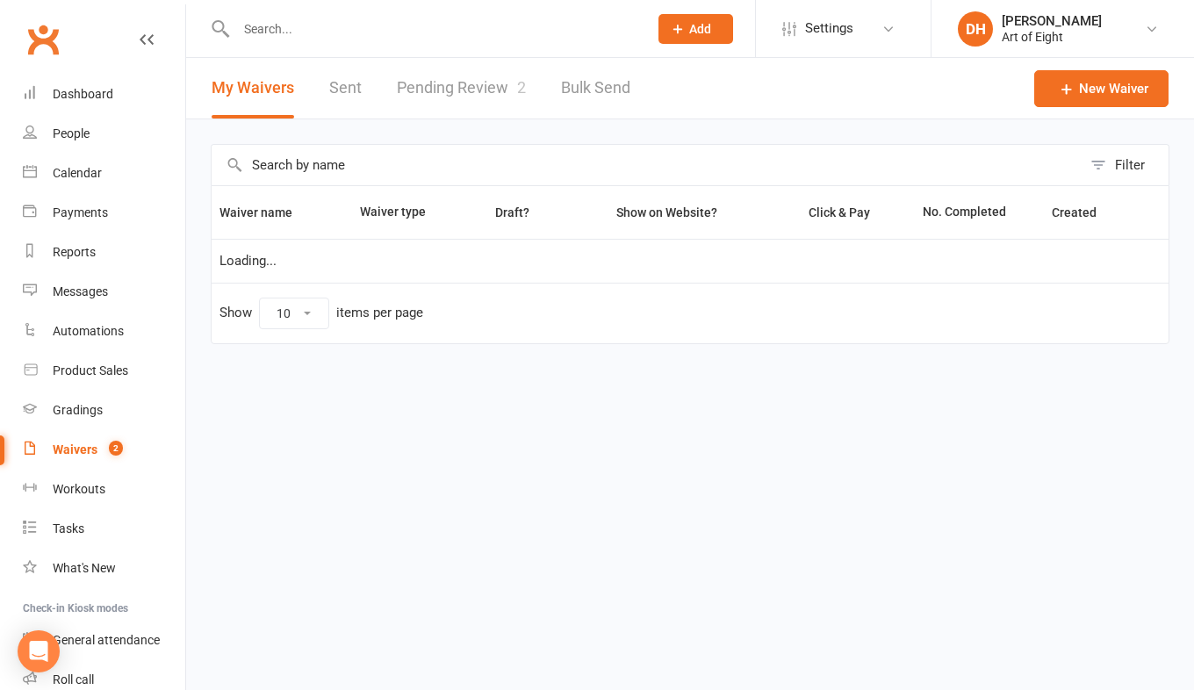
click at [438, 78] on link "Pending Review 2" at bounding box center [461, 88] width 129 height 61
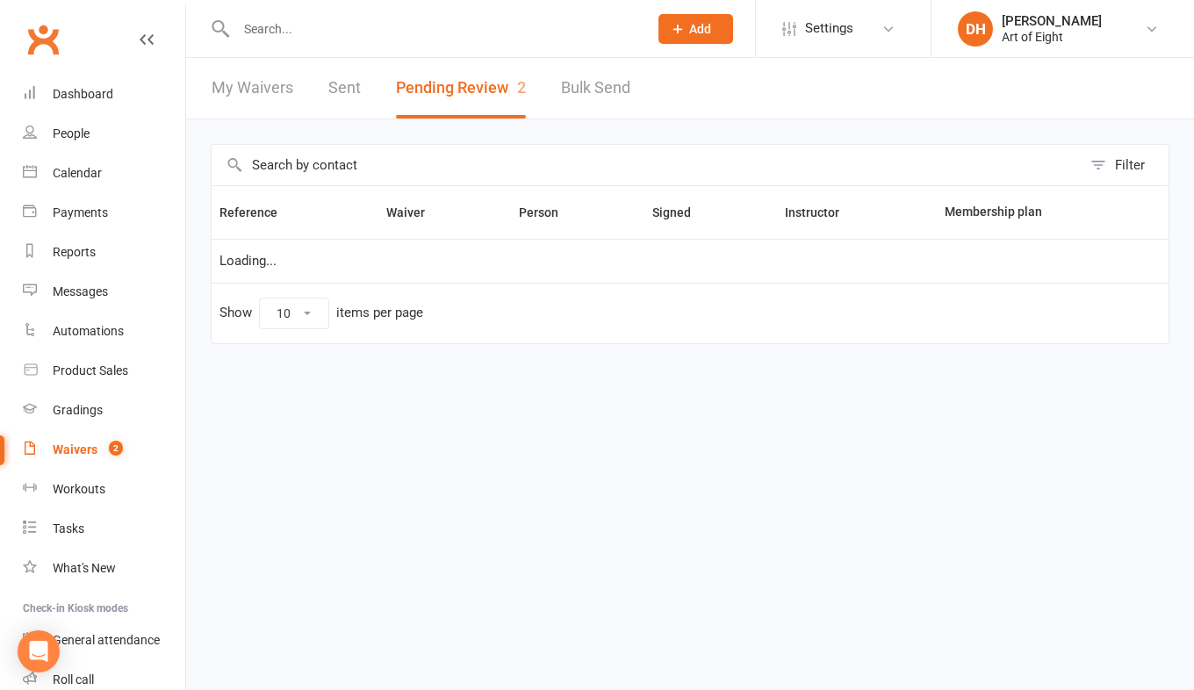
select select "50"
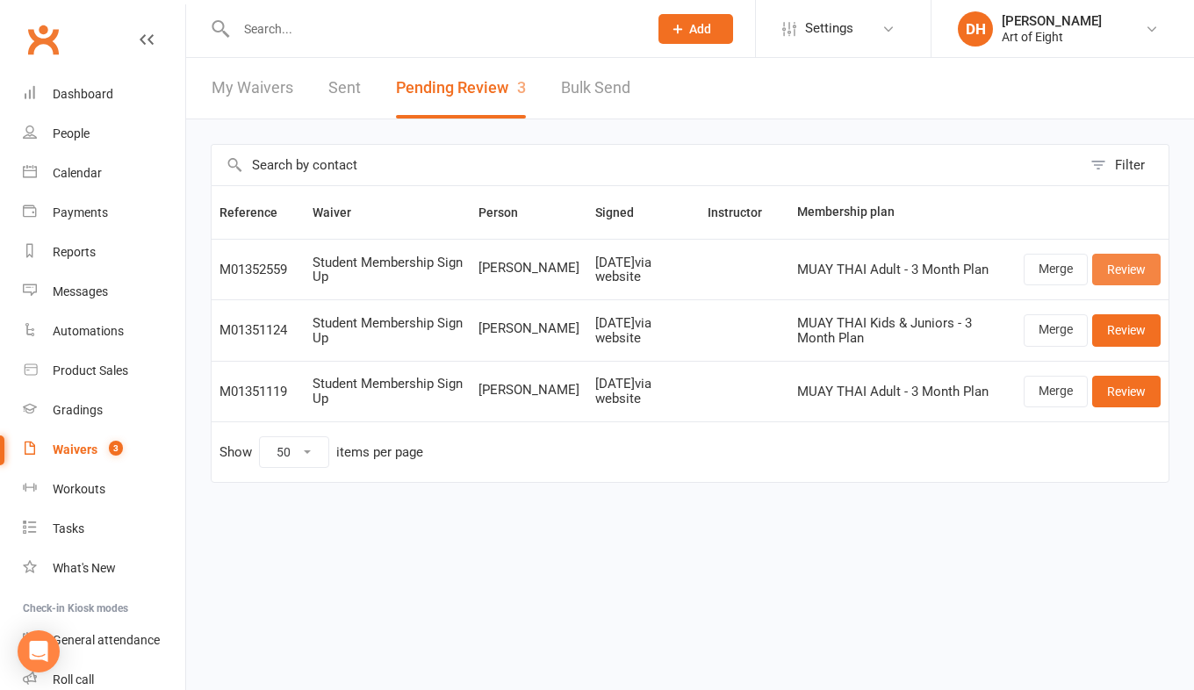
click at [1113, 265] on link "Review" at bounding box center [1126, 270] width 68 height 32
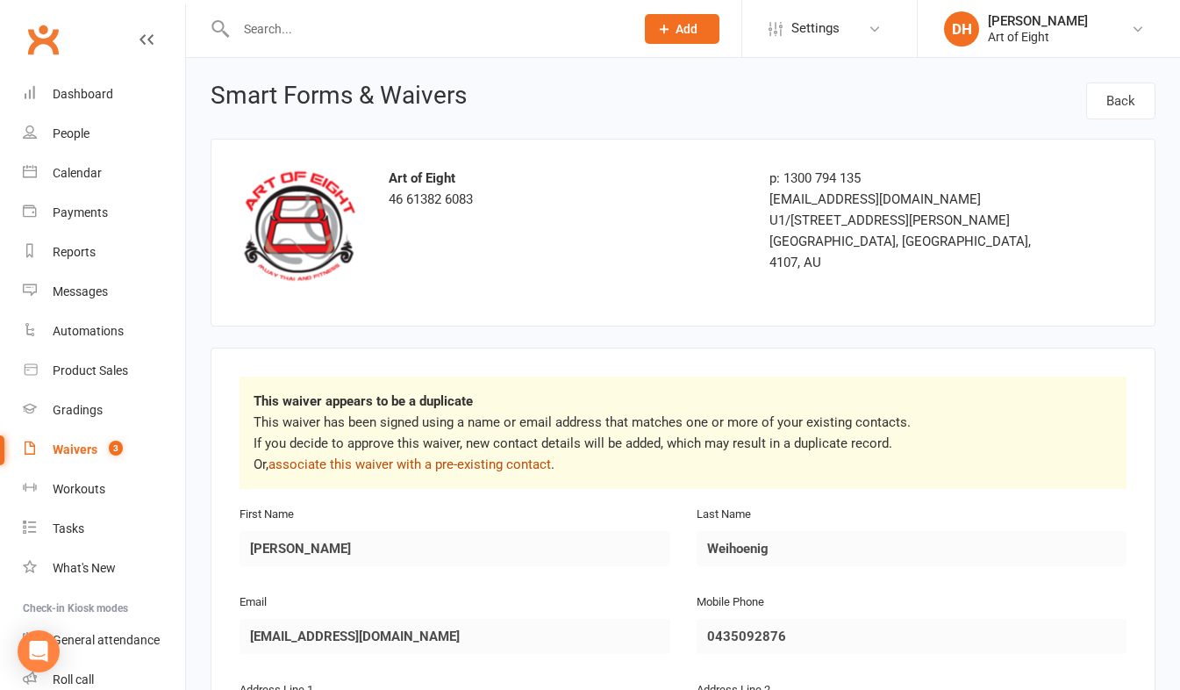
click at [379, 457] on link "associate this waiver with a pre-existing contact" at bounding box center [410, 464] width 283 height 16
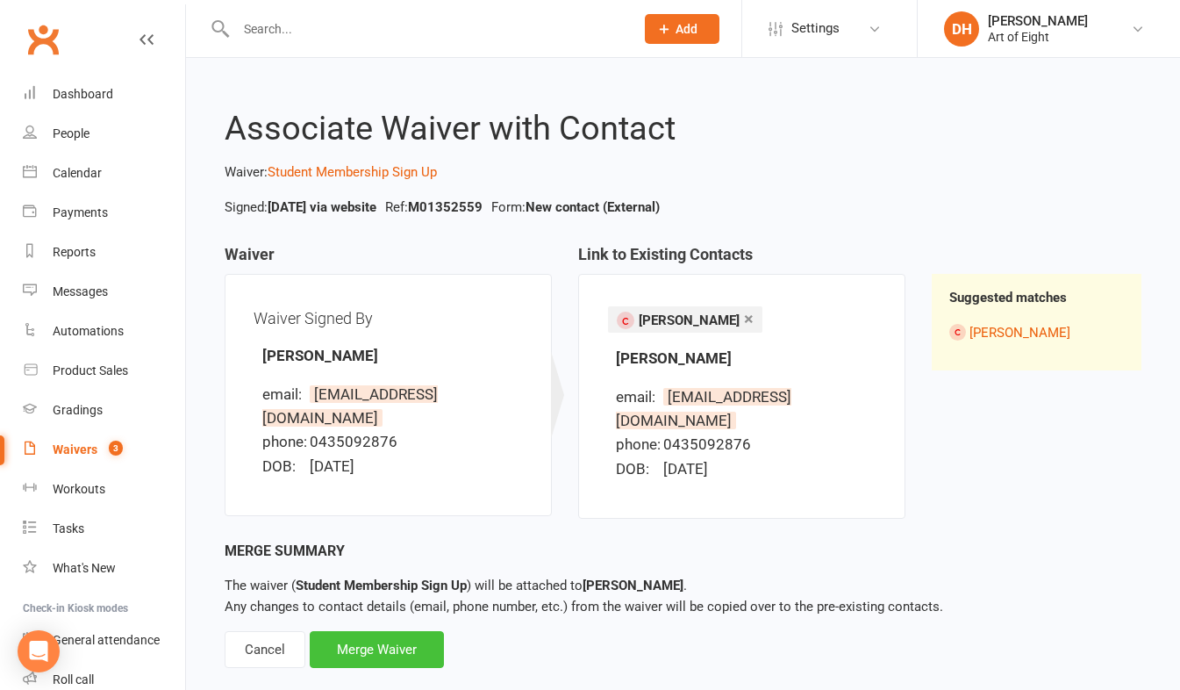
click at [355, 631] on div "Merge Waiver" at bounding box center [377, 649] width 134 height 37
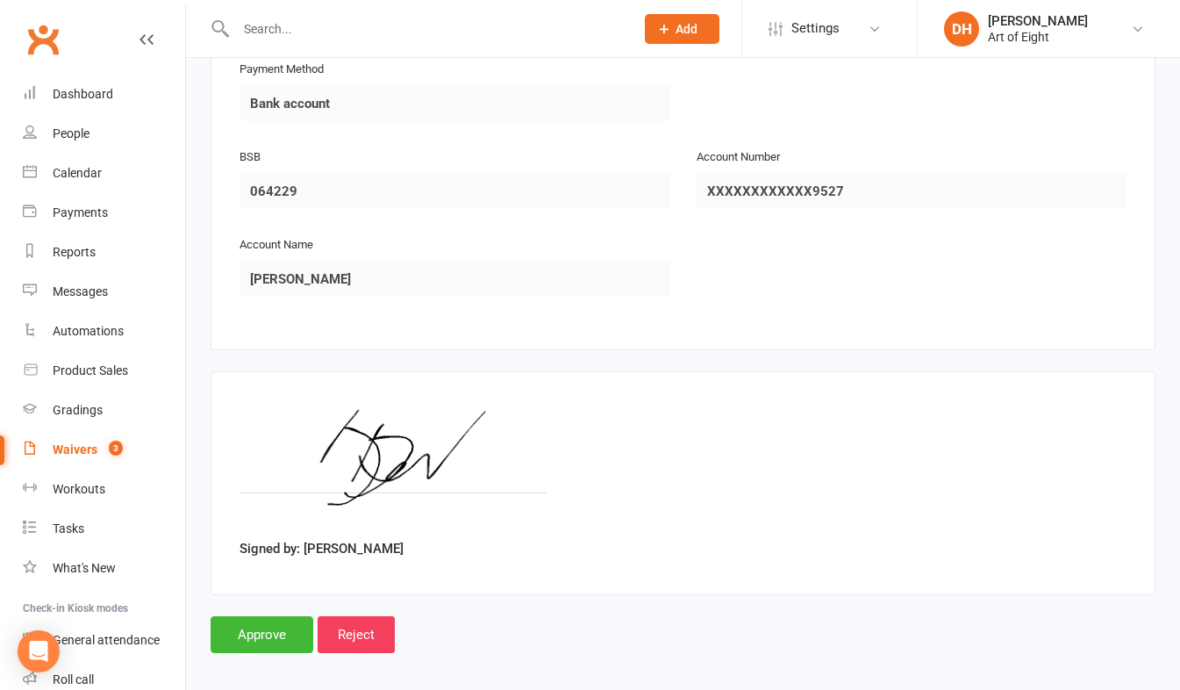
scroll to position [2071, 0]
click at [250, 613] on input "Approve" at bounding box center [262, 631] width 103 height 37
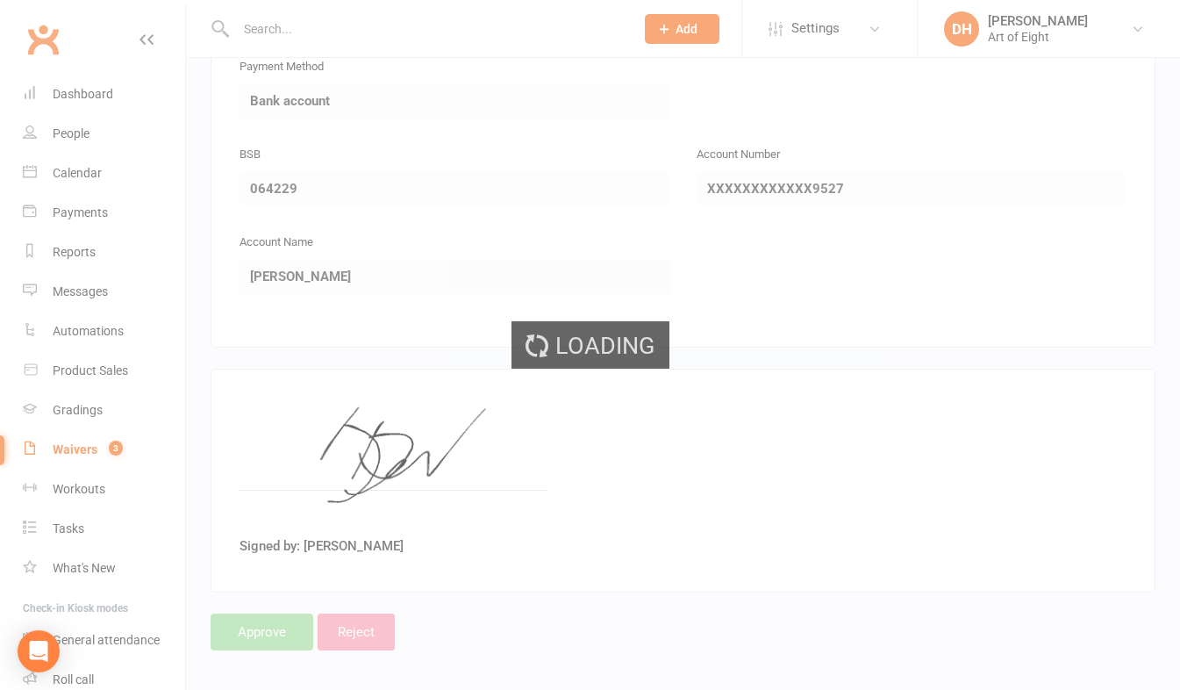
select select "50"
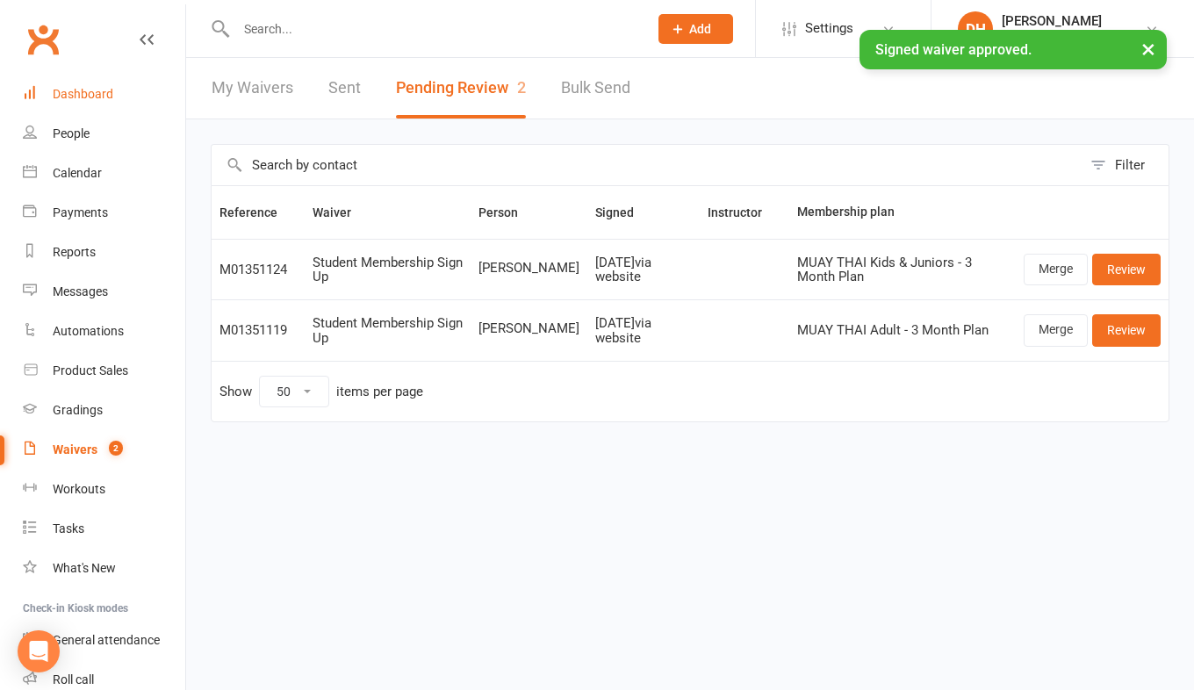
click at [80, 91] on div "Dashboard" at bounding box center [83, 94] width 61 height 14
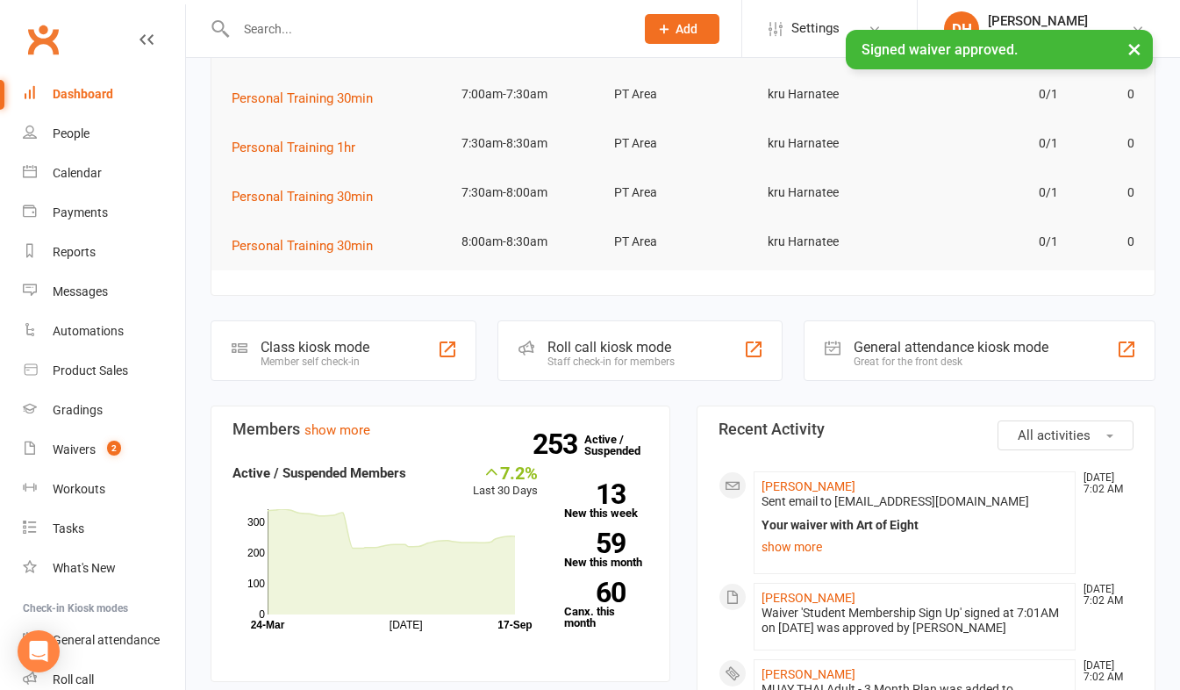
scroll to position [351, 0]
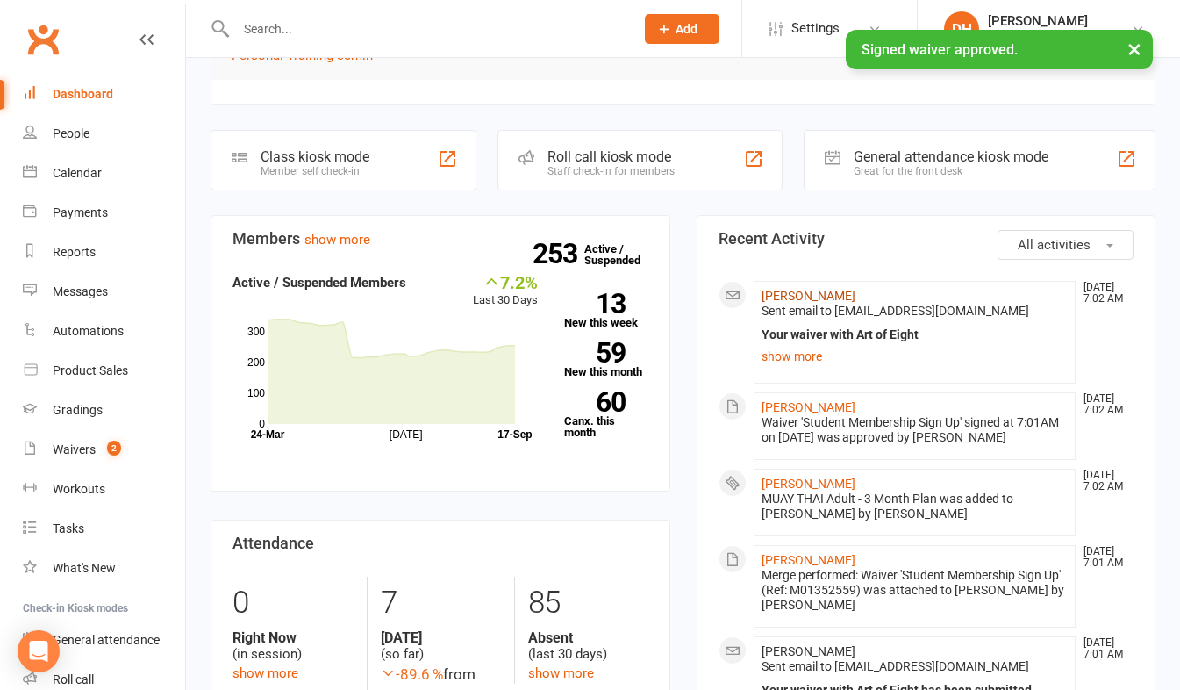
click at [777, 295] on link "[PERSON_NAME]" at bounding box center [809, 296] width 94 height 14
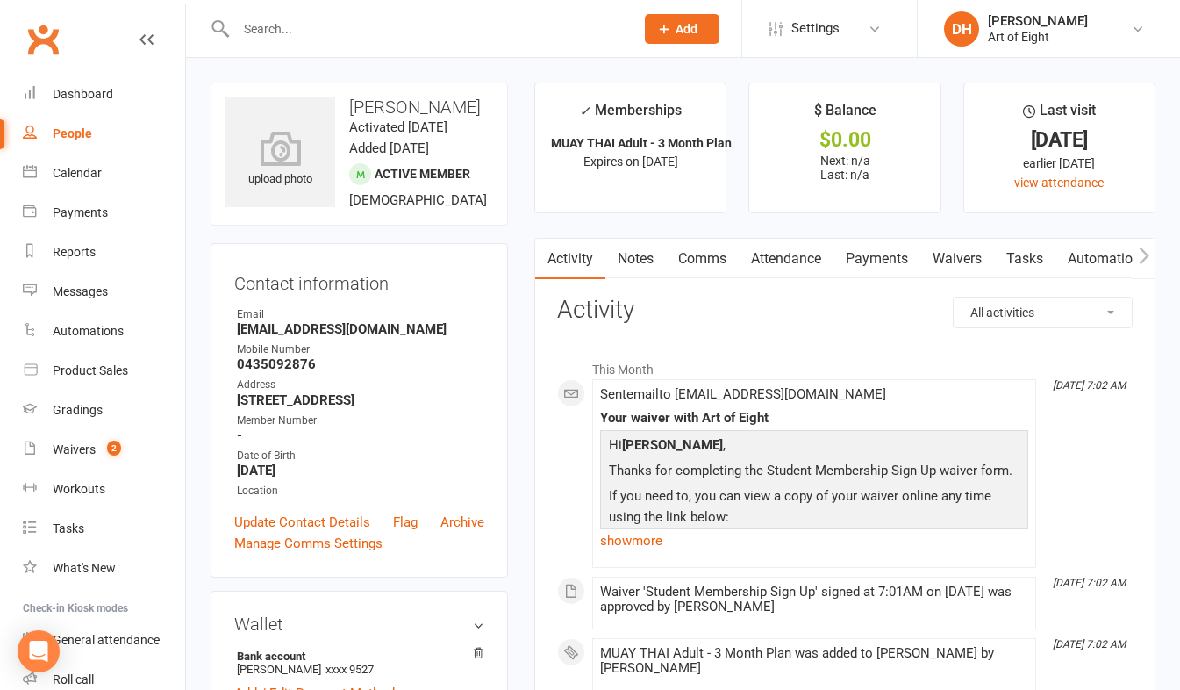
scroll to position [88, 0]
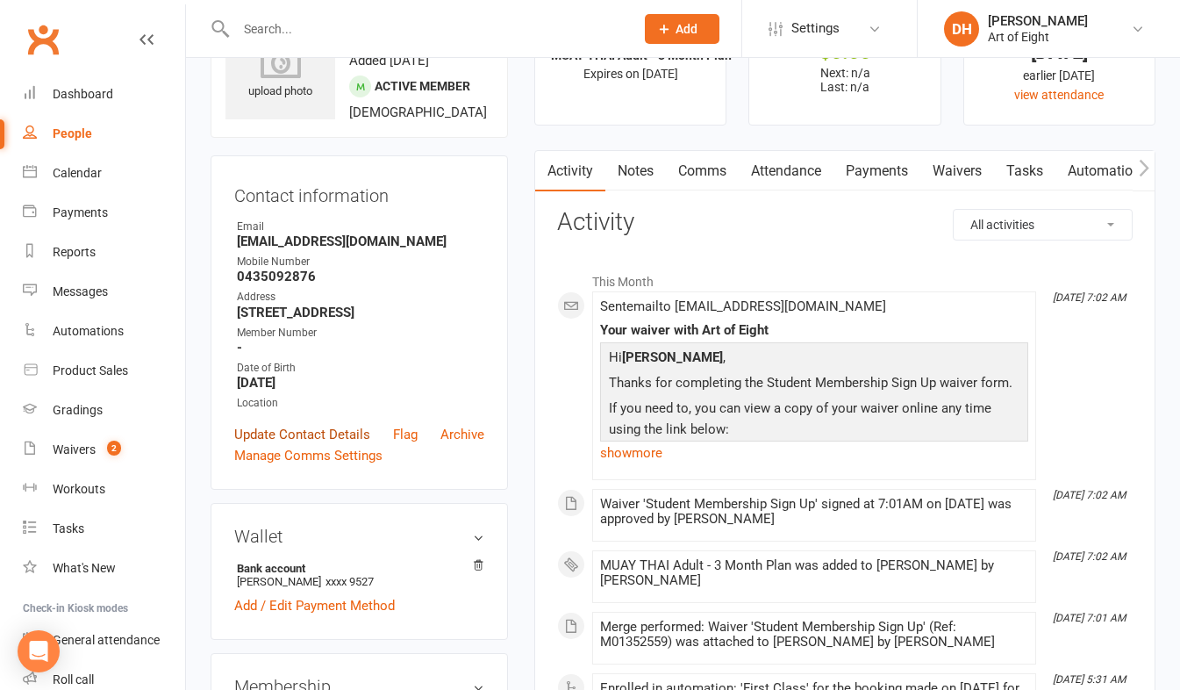
click at [322, 445] on link "Update Contact Details" at bounding box center [302, 434] width 136 height 21
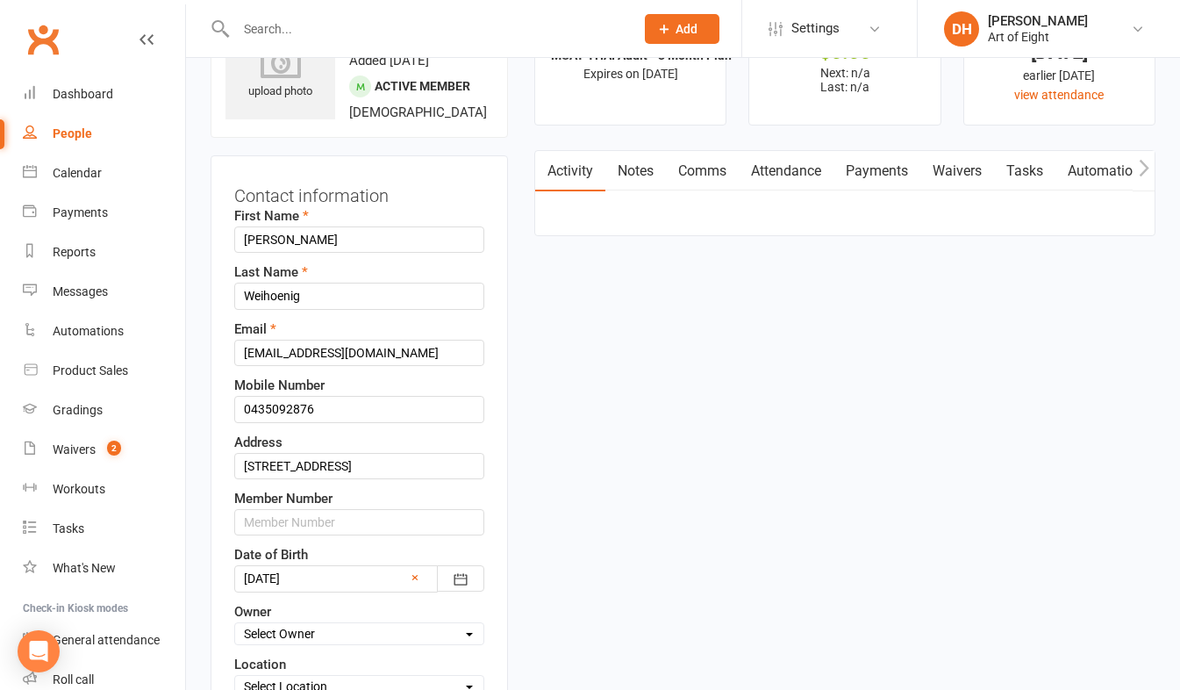
scroll to position [82, 0]
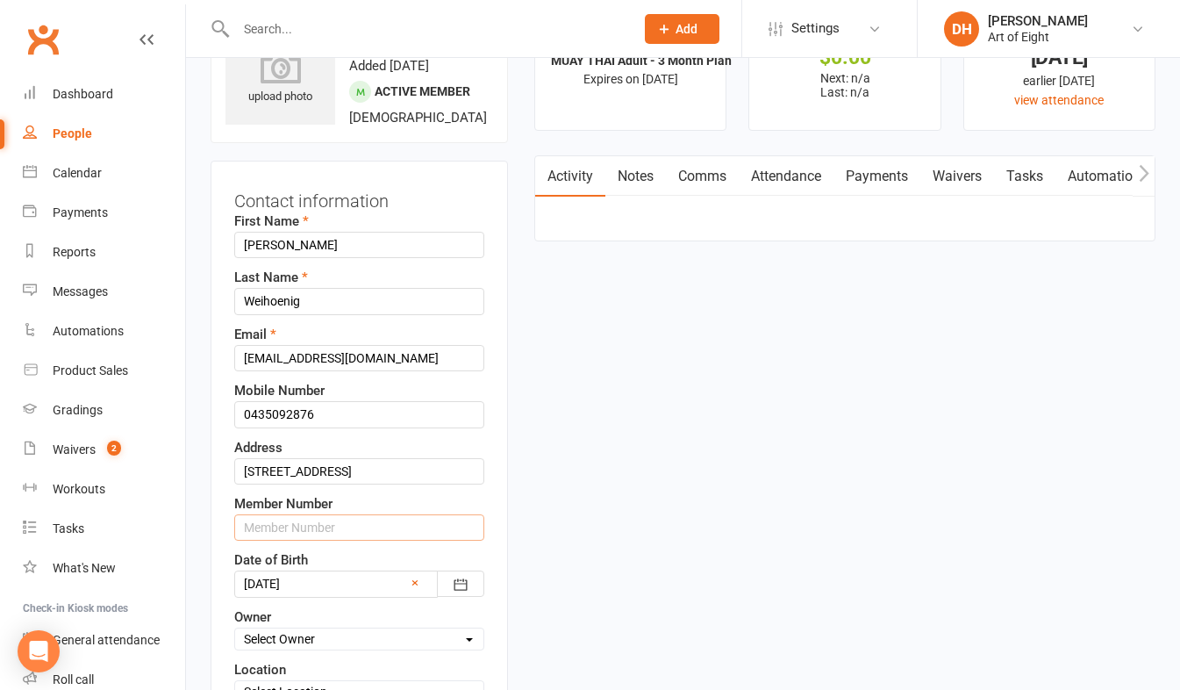
click at [283, 541] on input "text" at bounding box center [359, 527] width 250 height 26
type input "00447"
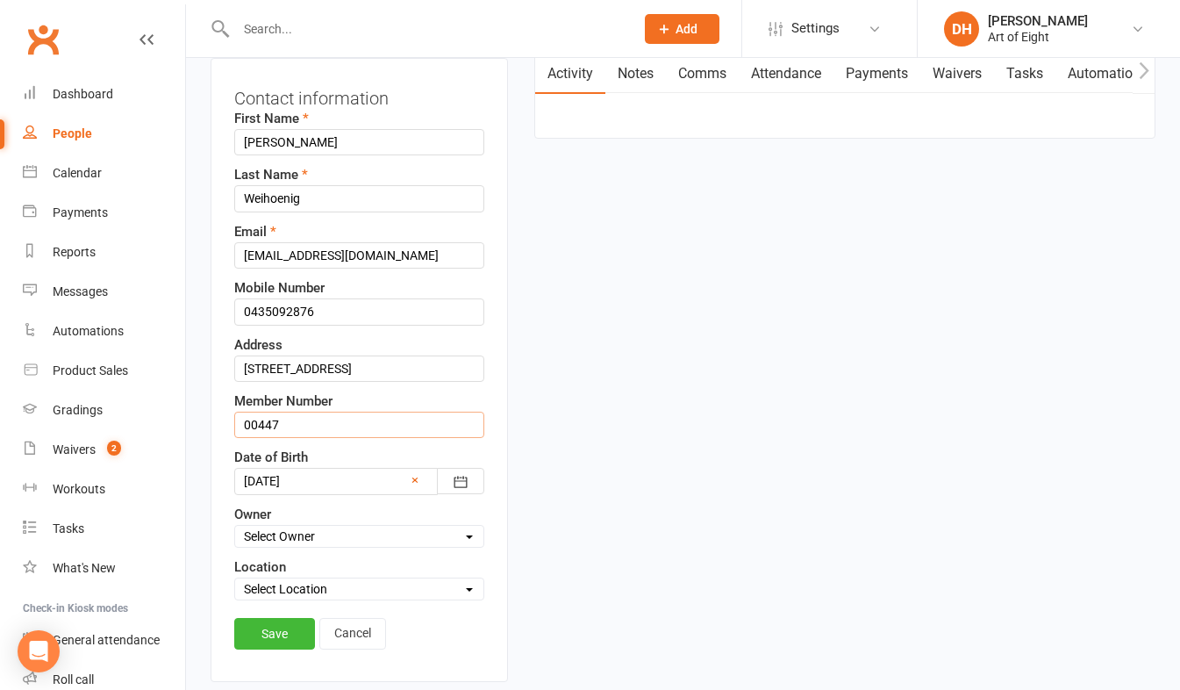
scroll to position [258, 0]
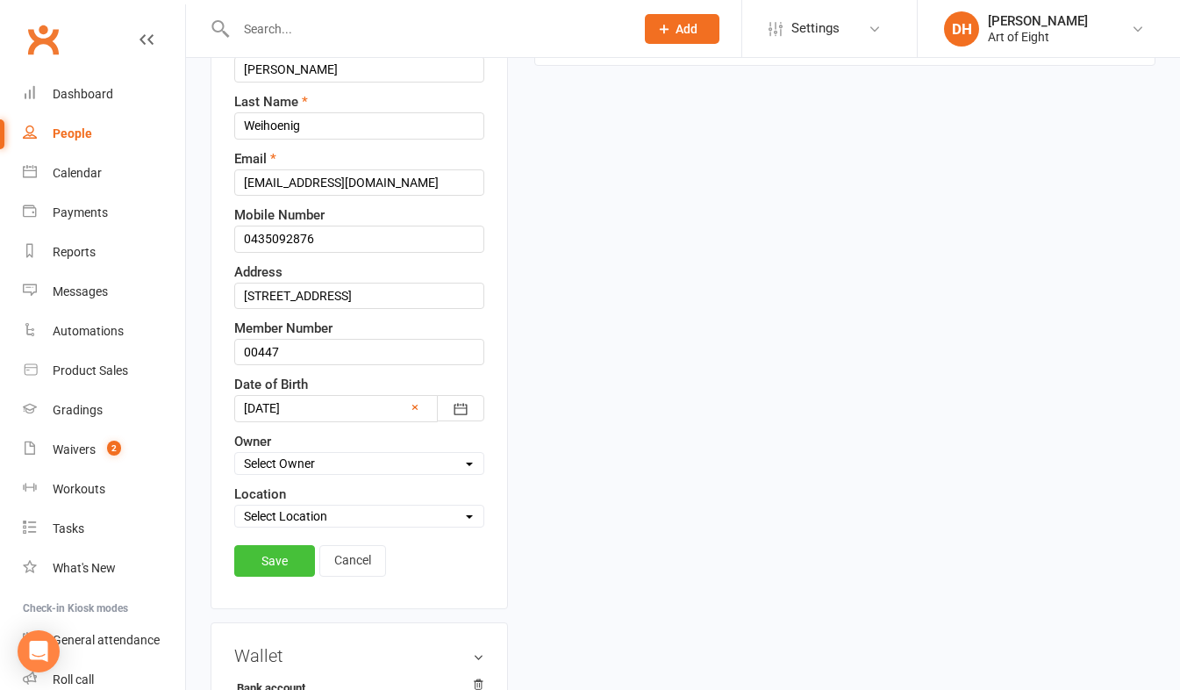
click at [262, 577] on link "Save" at bounding box center [274, 561] width 81 height 32
